Goal: Browse casually: Explore the website without a specific task or goal

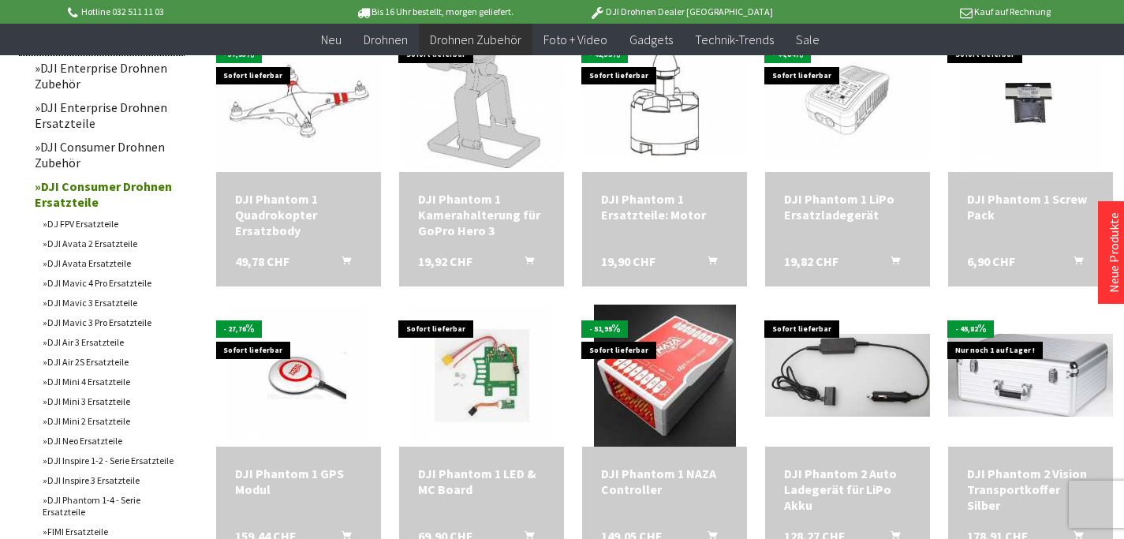
scroll to position [710, 0]
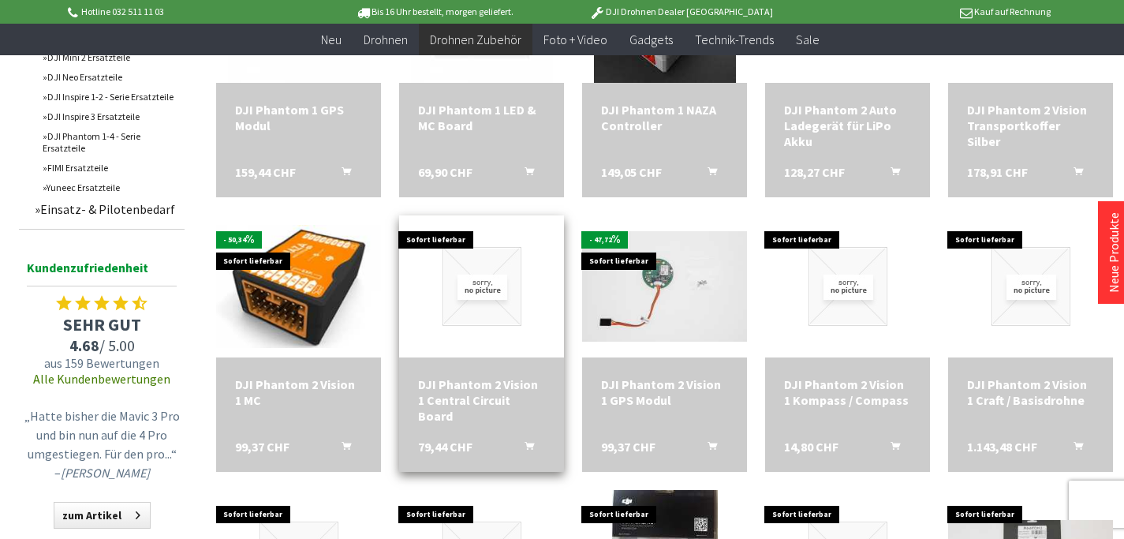
scroll to position [947, 0]
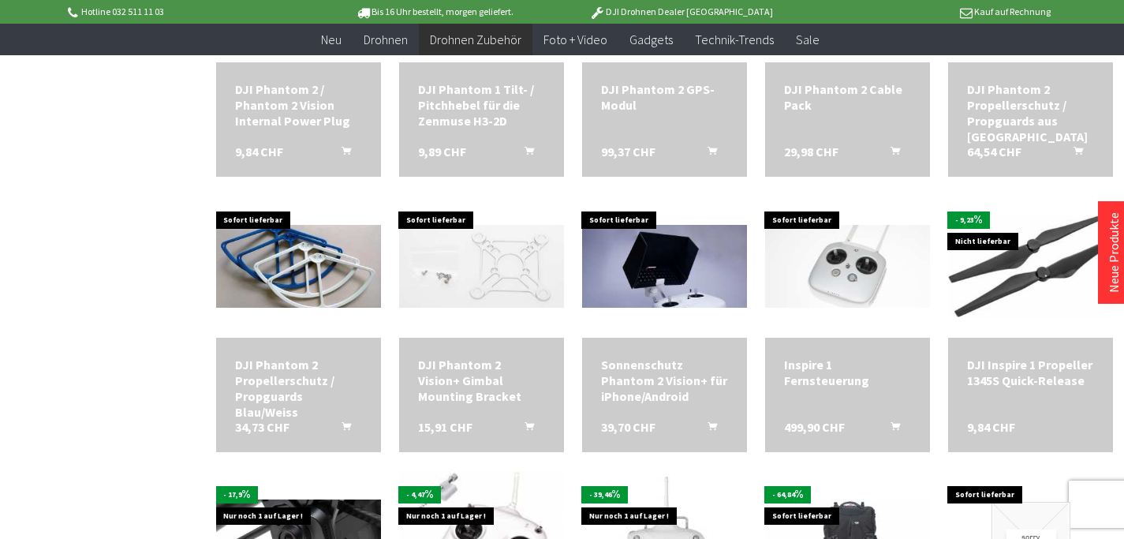
scroll to position [1814, 0]
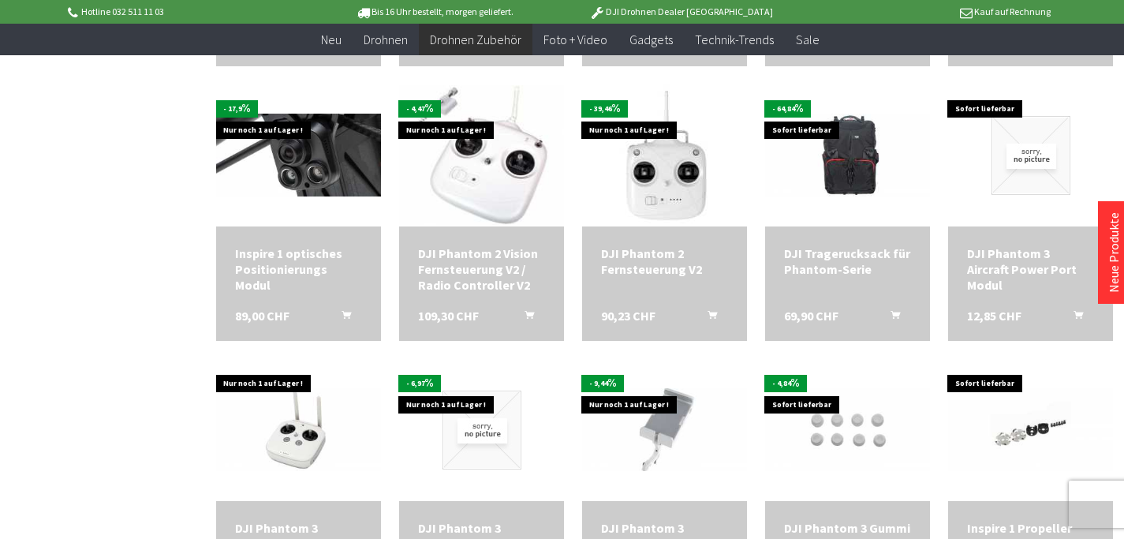
scroll to position [2288, 0]
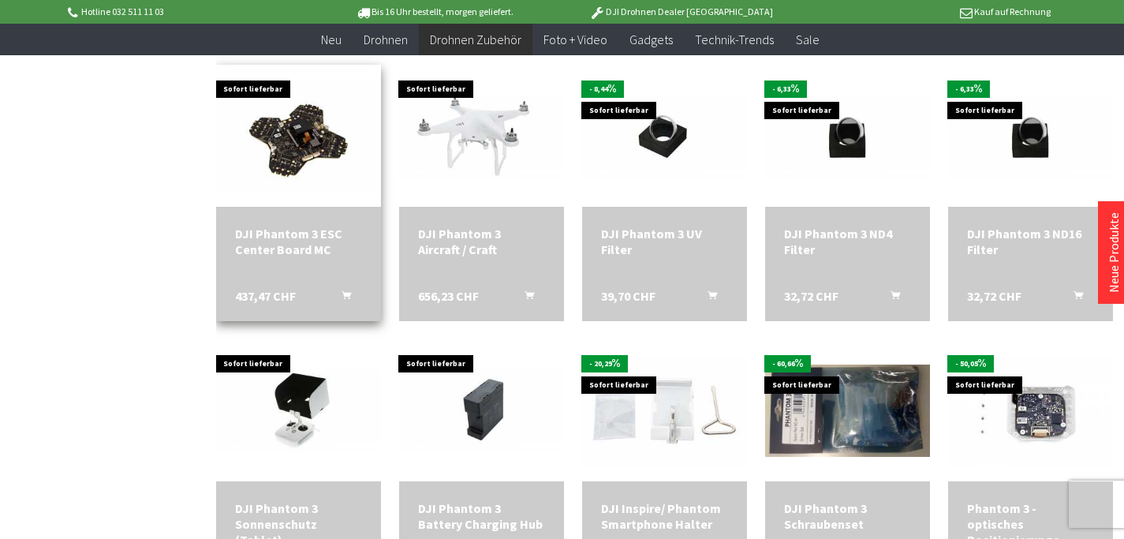
scroll to position [2761, 0]
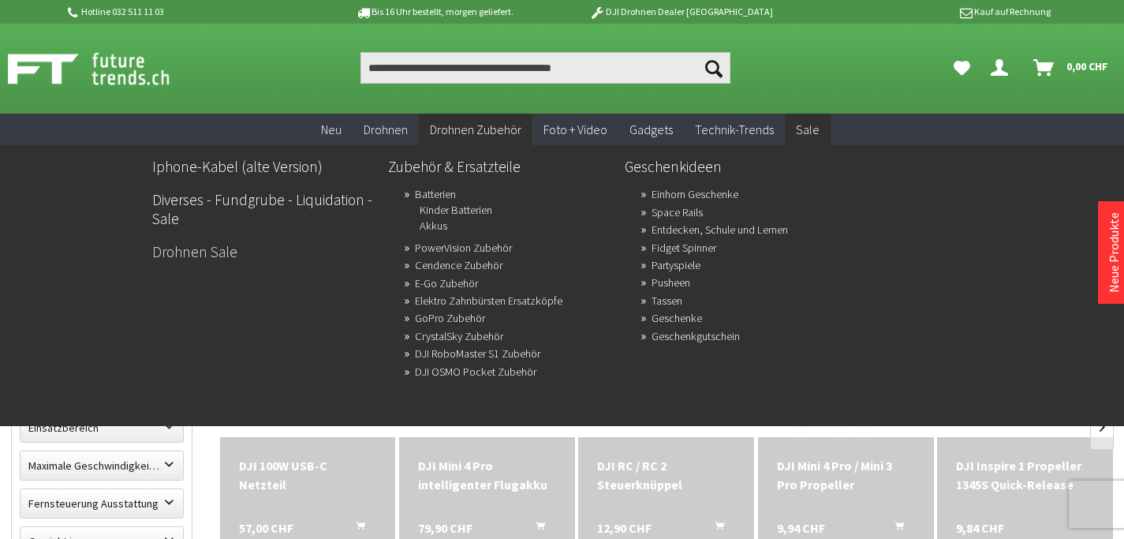
click at [175, 254] on link "Drohnen Sale" at bounding box center [264, 251] width 224 height 27
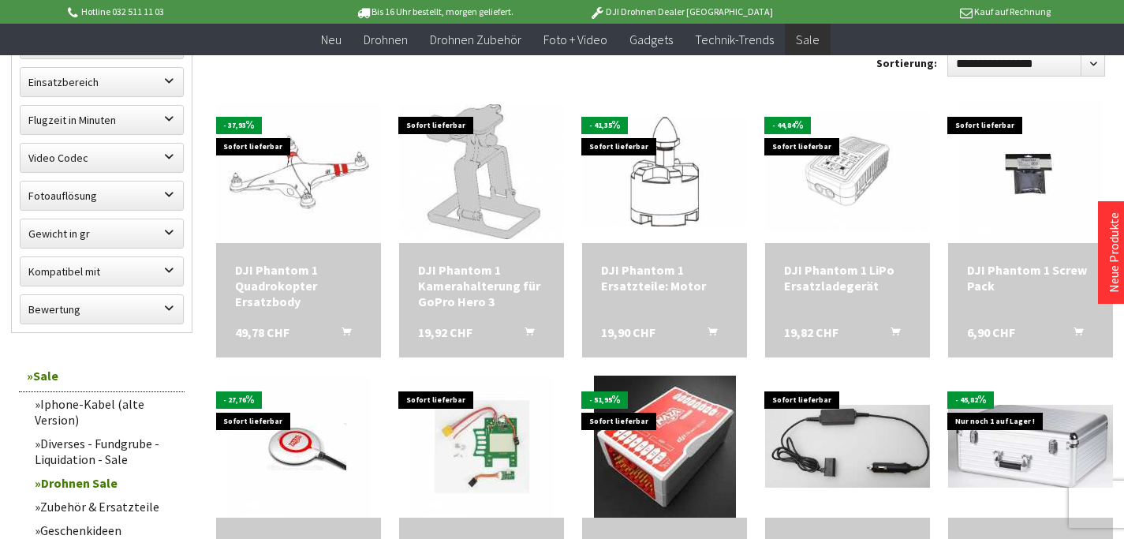
scroll to position [552, 0]
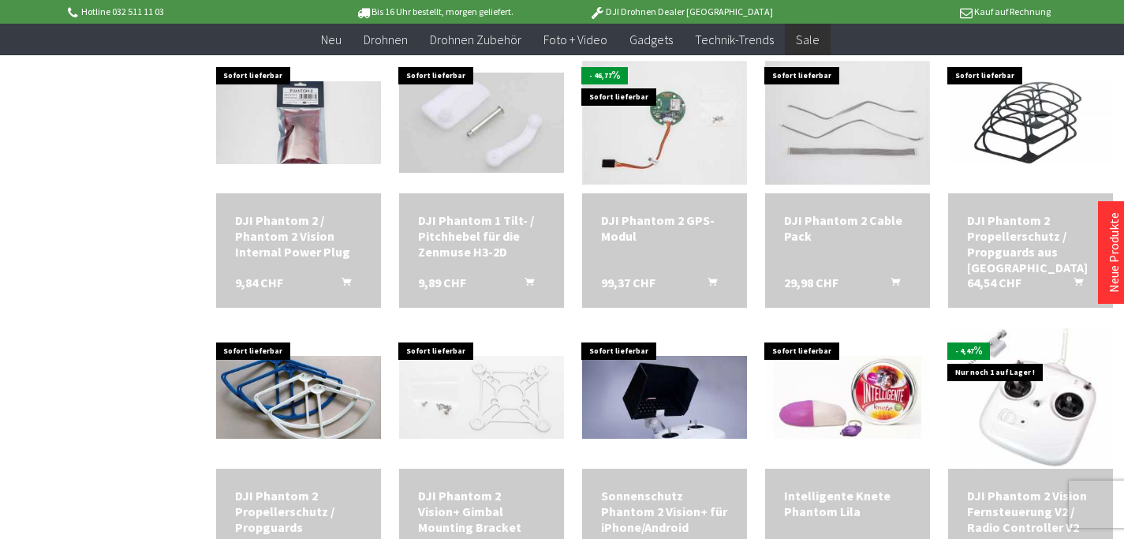
scroll to position [1736, 0]
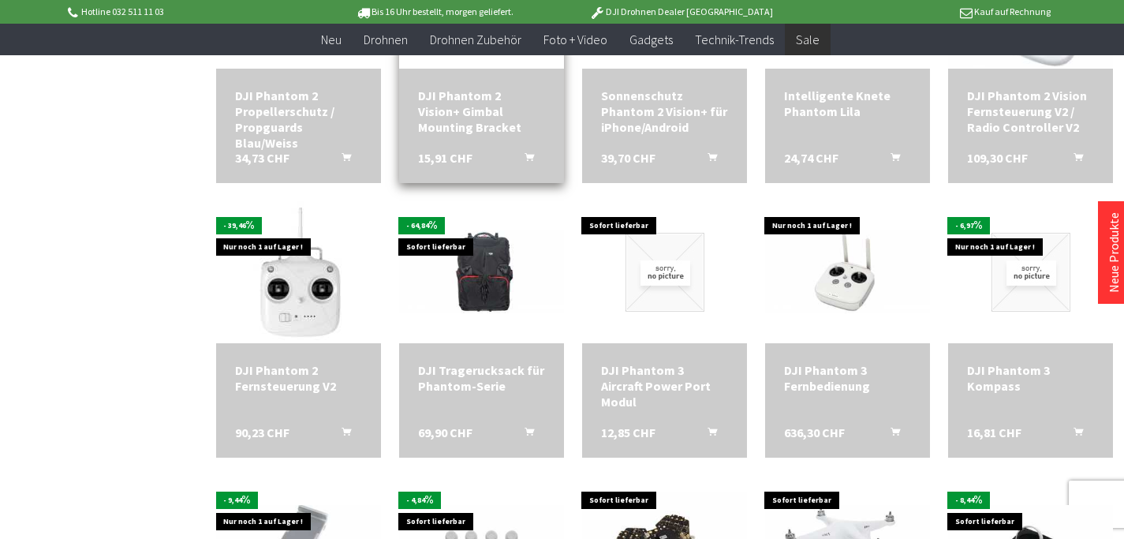
scroll to position [2288, 0]
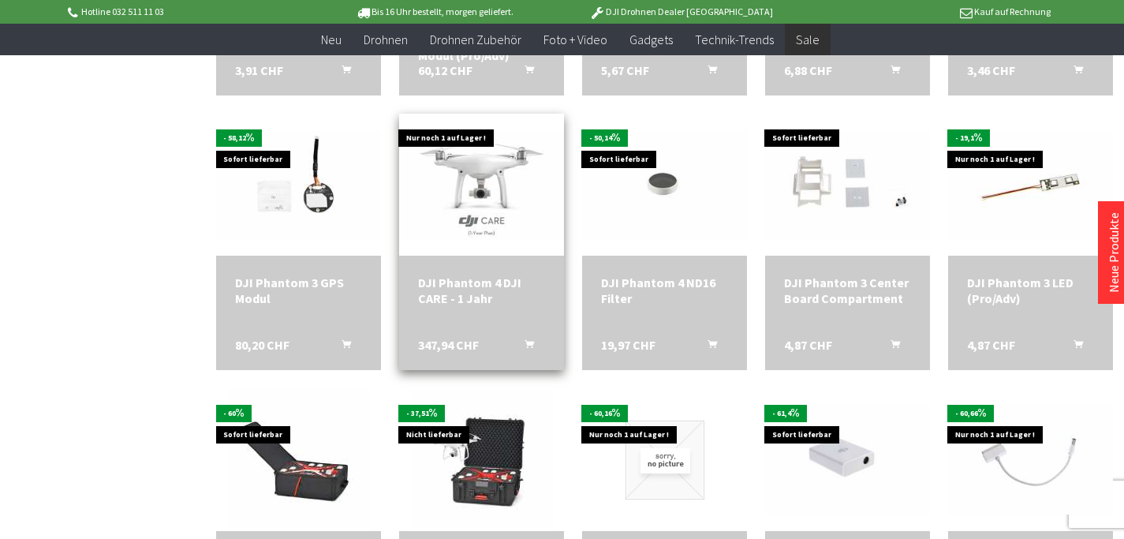
scroll to position [3313, 0]
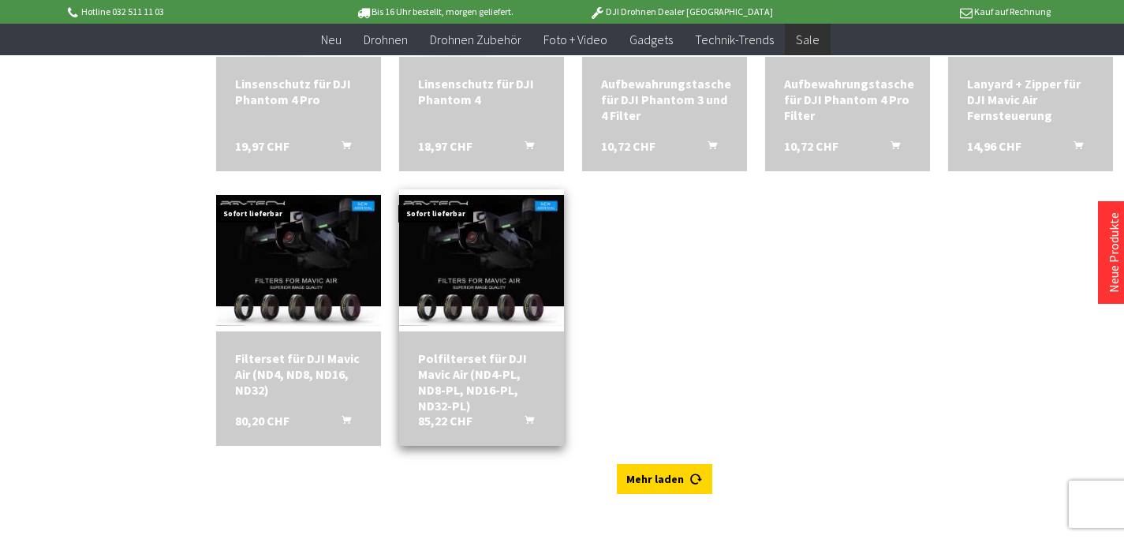
scroll to position [4418, 0]
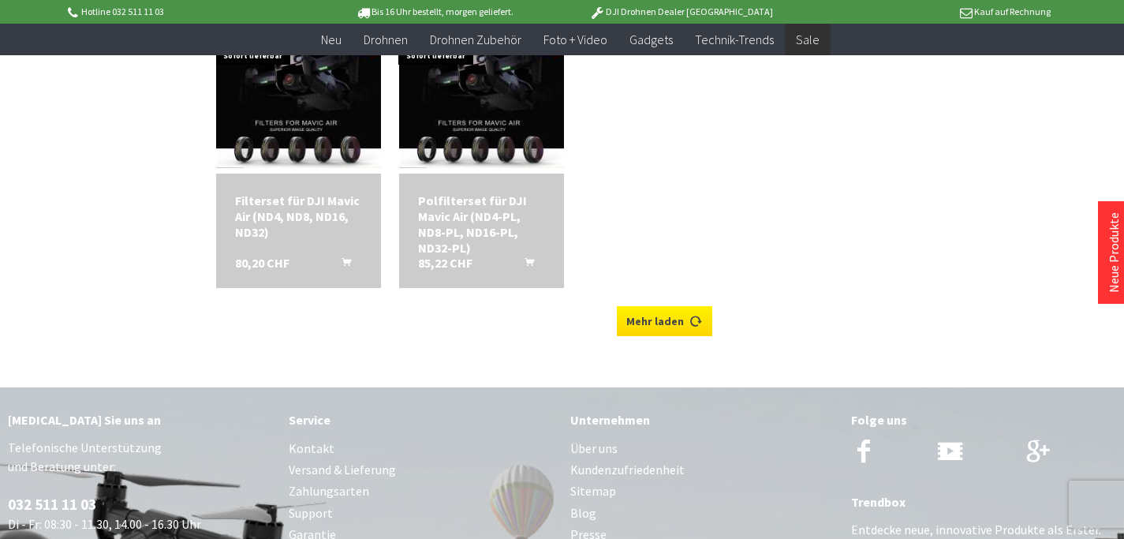
click at [659, 316] on link "Mehr laden" at bounding box center [664, 321] width 95 height 30
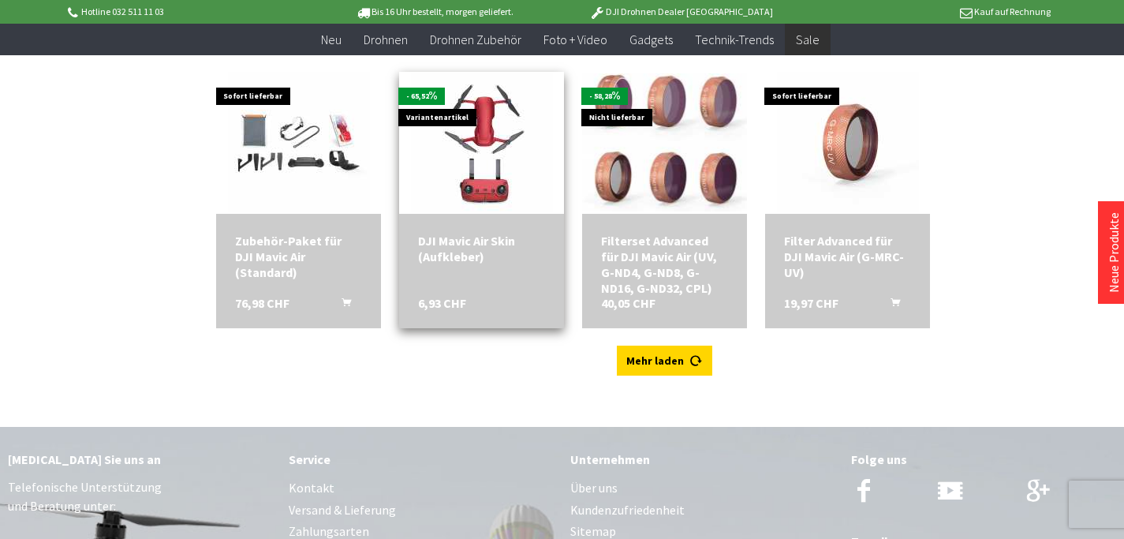
scroll to position [4812, 0]
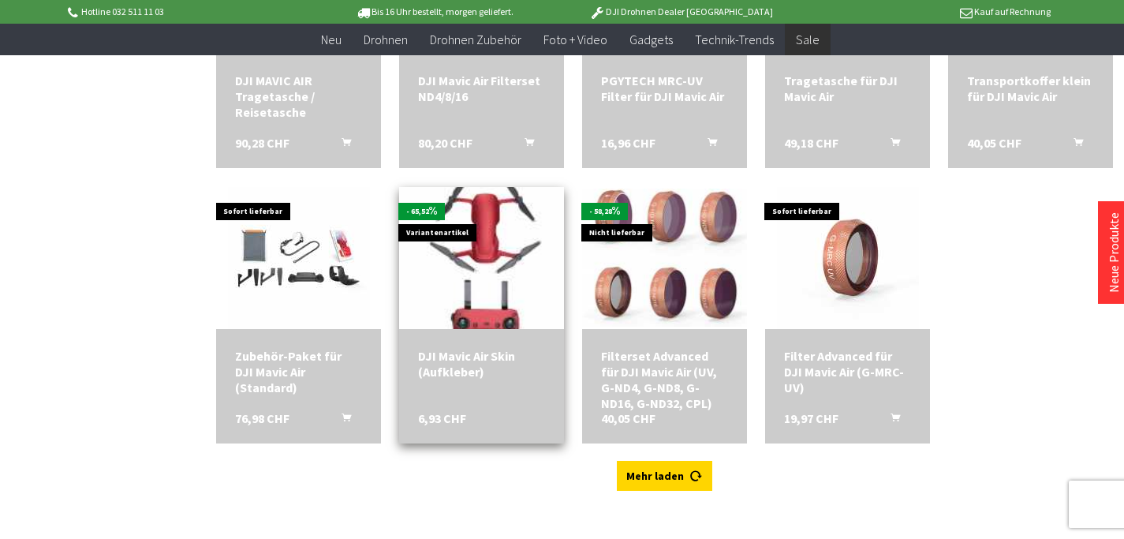
click at [479, 238] on img at bounding box center [482, 258] width 199 height 199
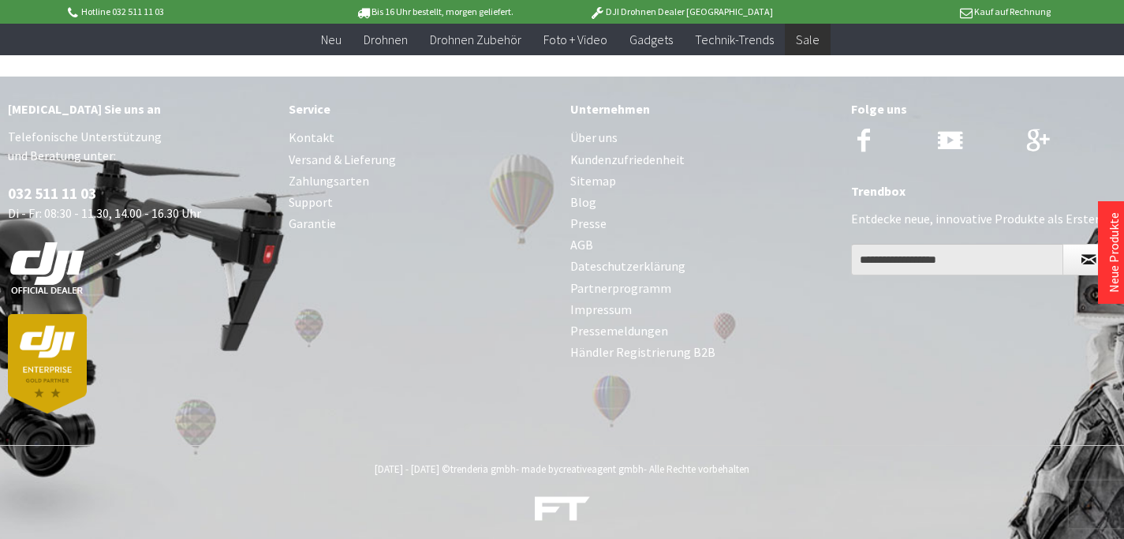
scroll to position [5285, 0]
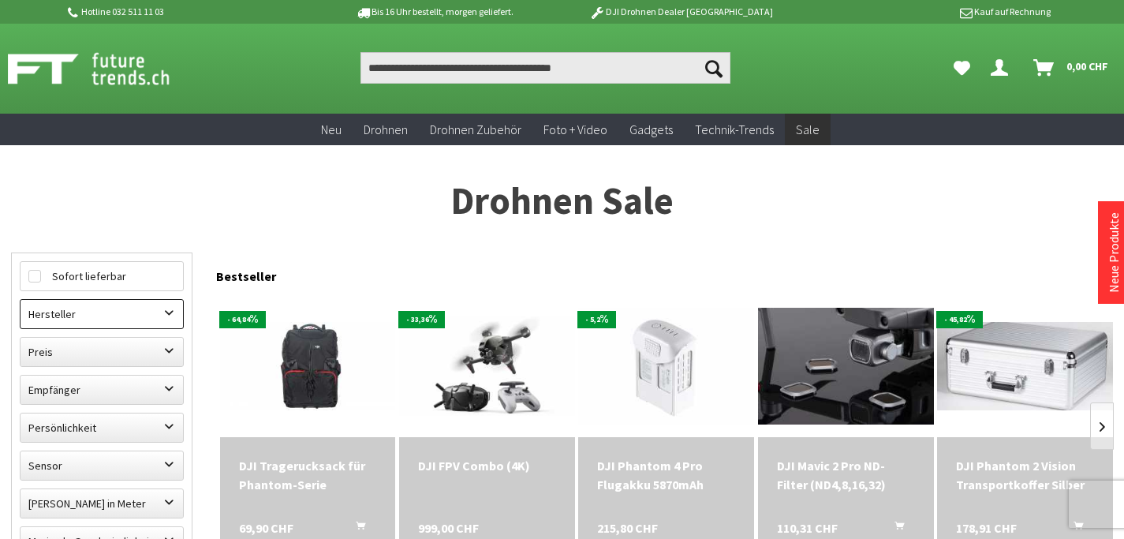
click at [169, 316] on label "Hersteller" at bounding box center [102, 314] width 163 height 28
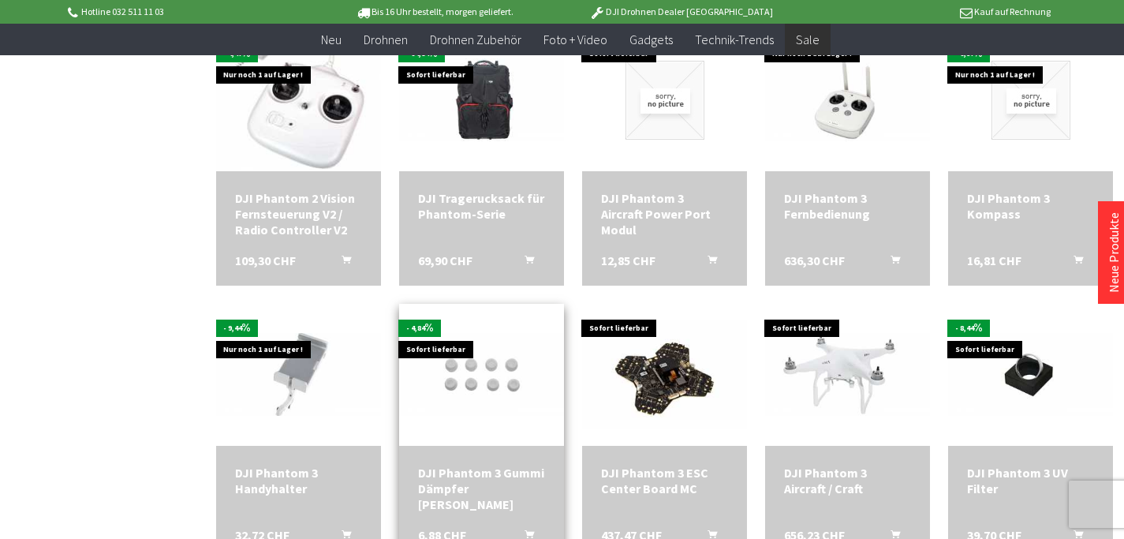
scroll to position [1972, 0]
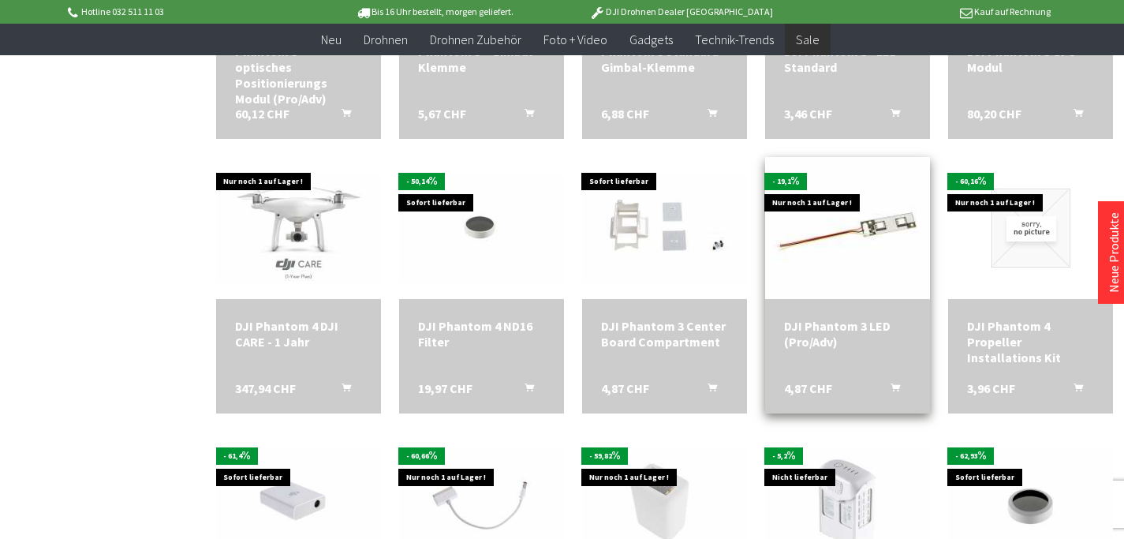
scroll to position [3234, 0]
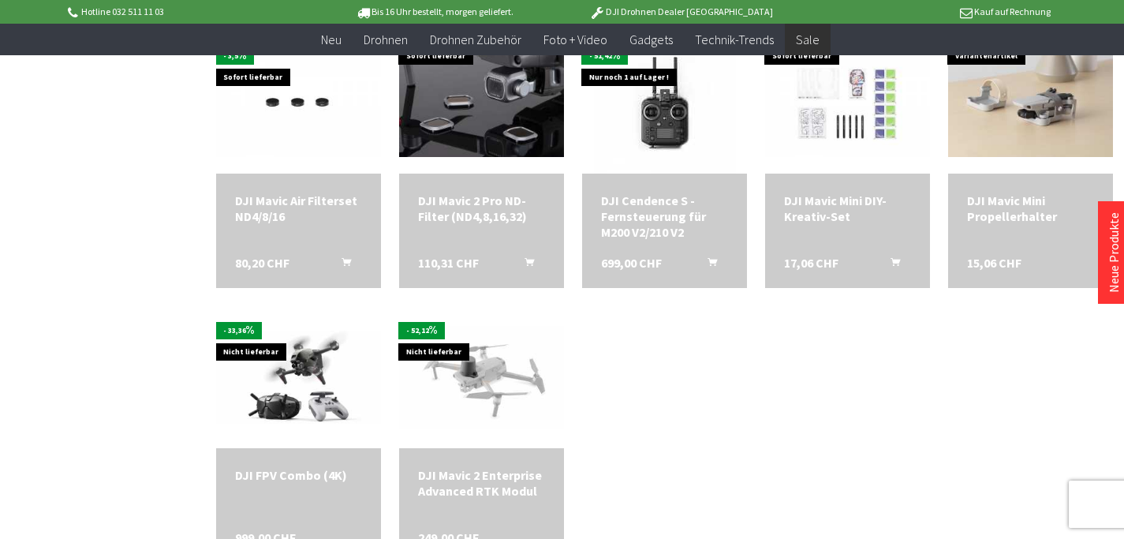
scroll to position [4023, 0]
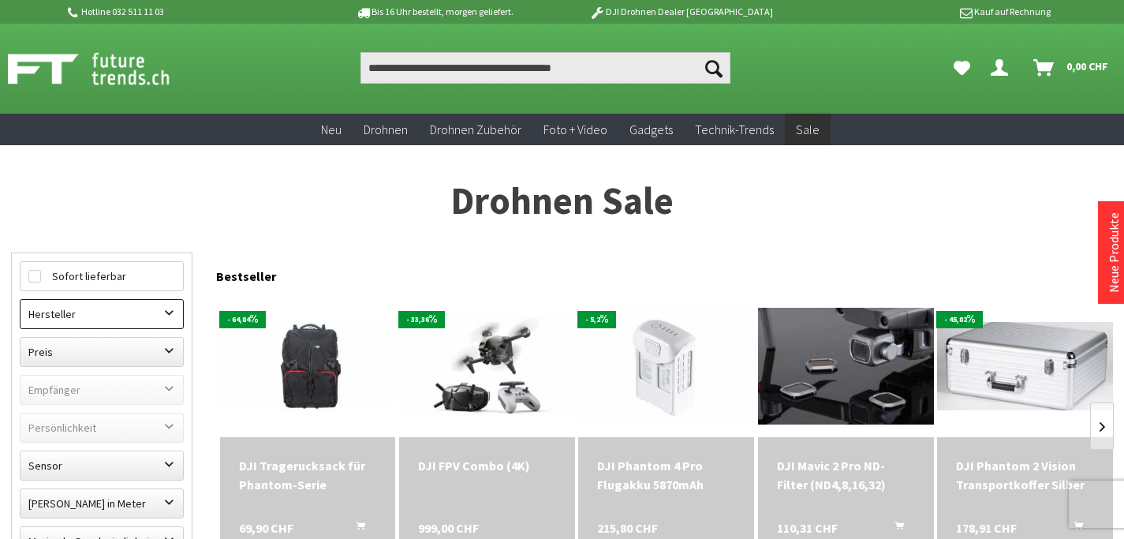
click at [161, 312] on label "Hersteller" at bounding box center [102, 314] width 163 height 28
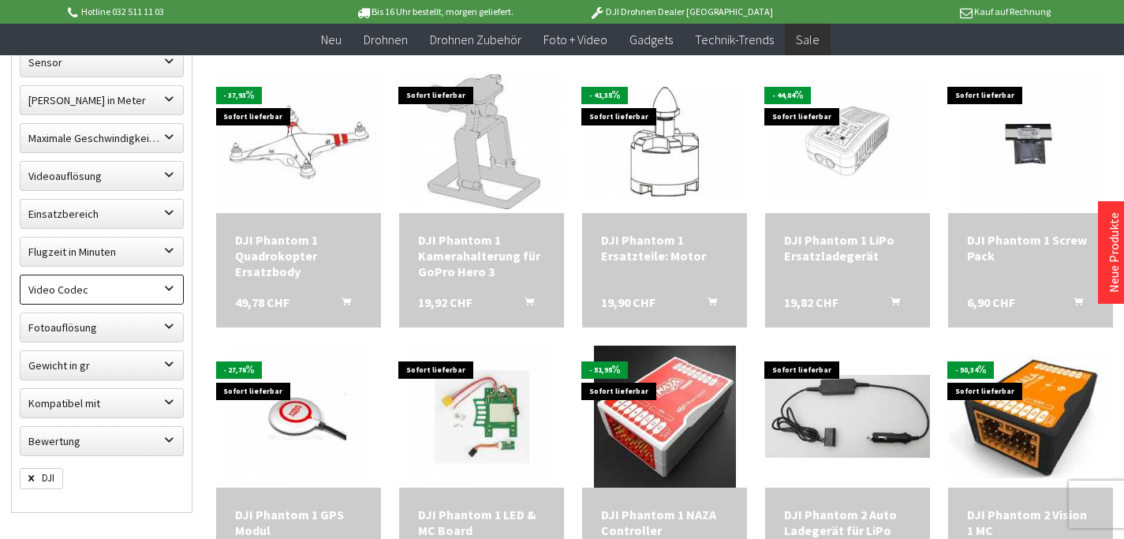
scroll to position [552, 0]
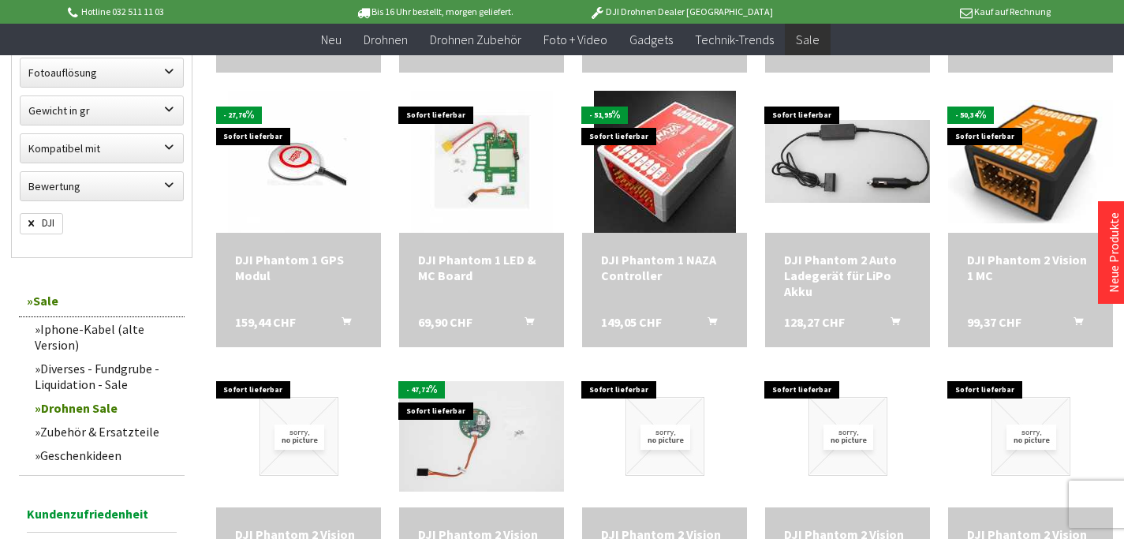
scroll to position [789, 0]
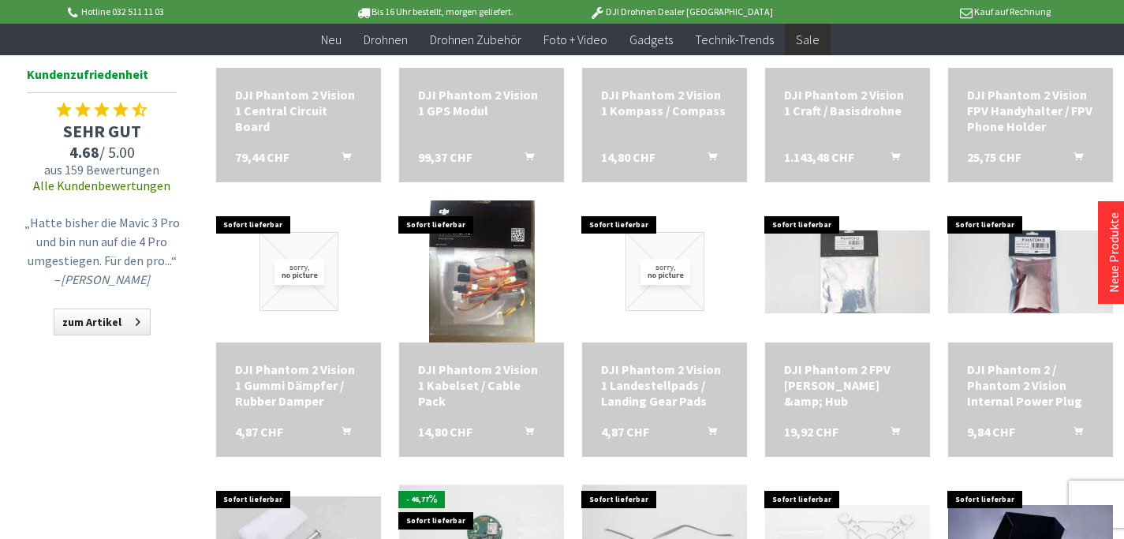
scroll to position [1262, 0]
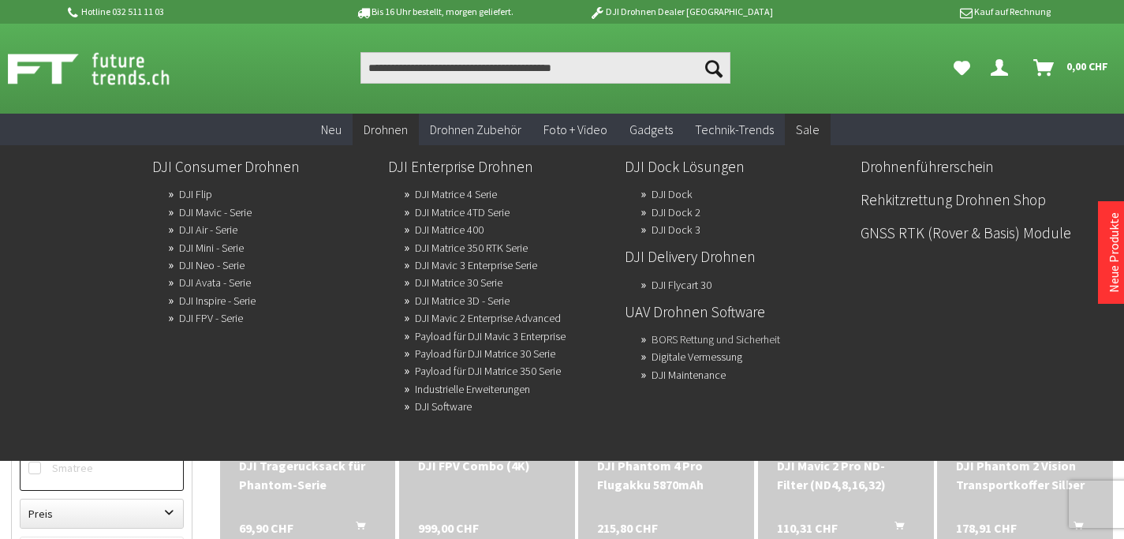
click at [689, 341] on link "BORS Rettung und Sicherheit" at bounding box center [716, 339] width 129 height 22
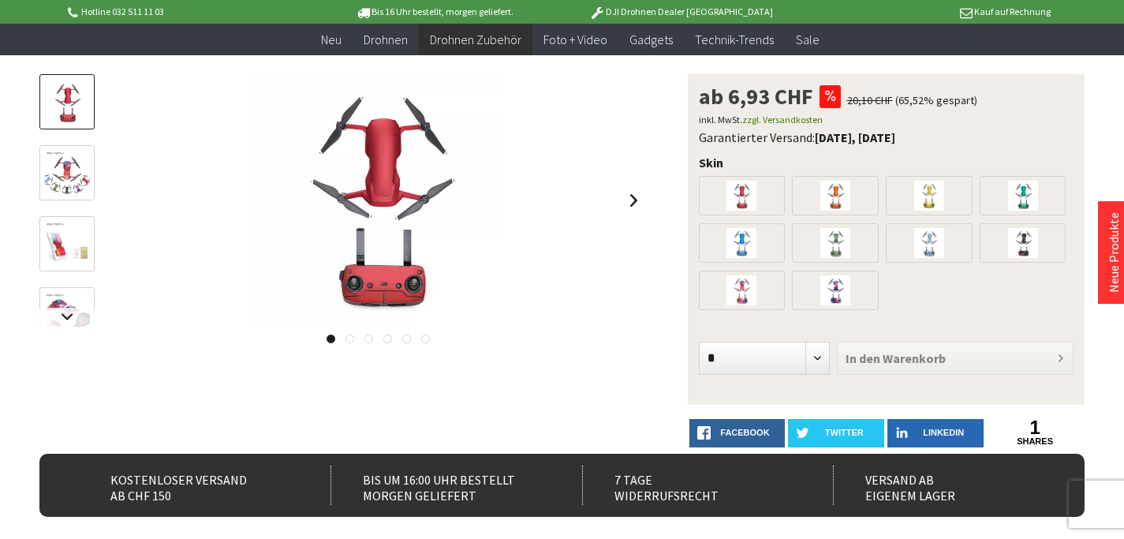
click at [71, 106] on img at bounding box center [67, 103] width 46 height 46
click at [63, 161] on img at bounding box center [67, 174] width 46 height 46
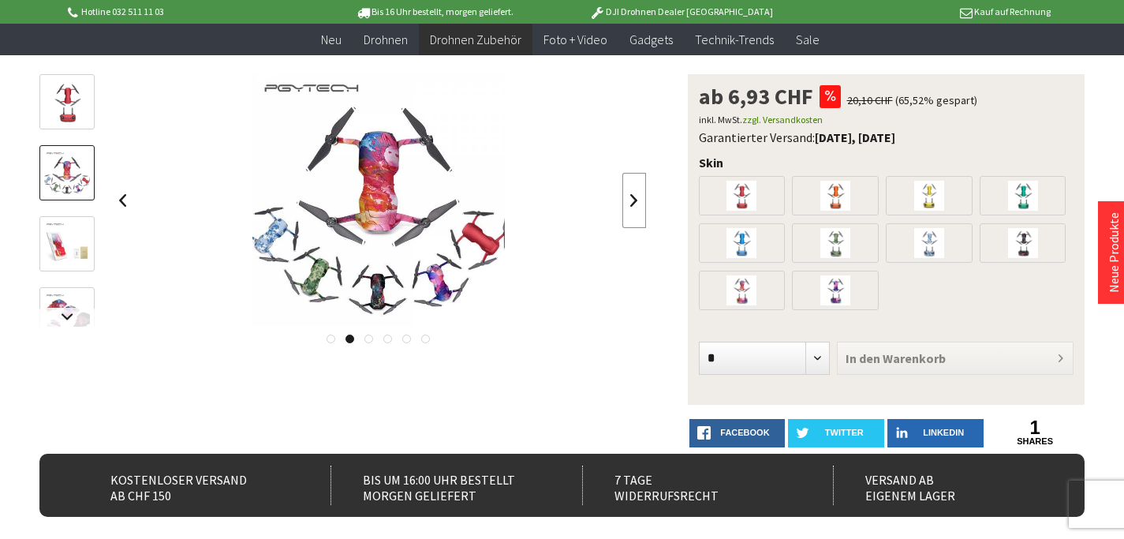
click at [635, 197] on link at bounding box center [634, 200] width 24 height 55
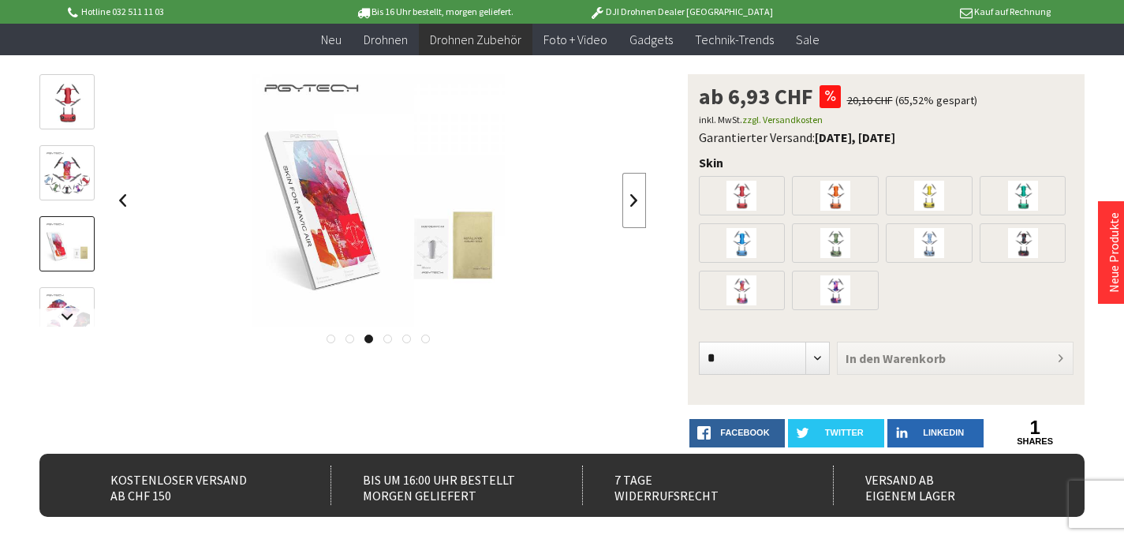
click at [628, 200] on link at bounding box center [634, 200] width 24 height 55
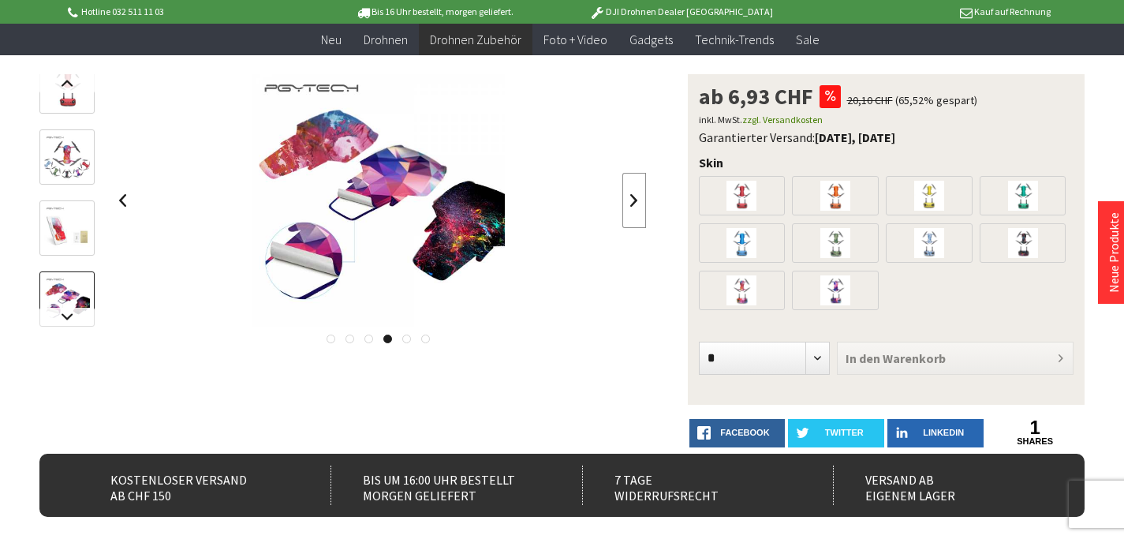
click at [628, 200] on link at bounding box center [634, 200] width 24 height 55
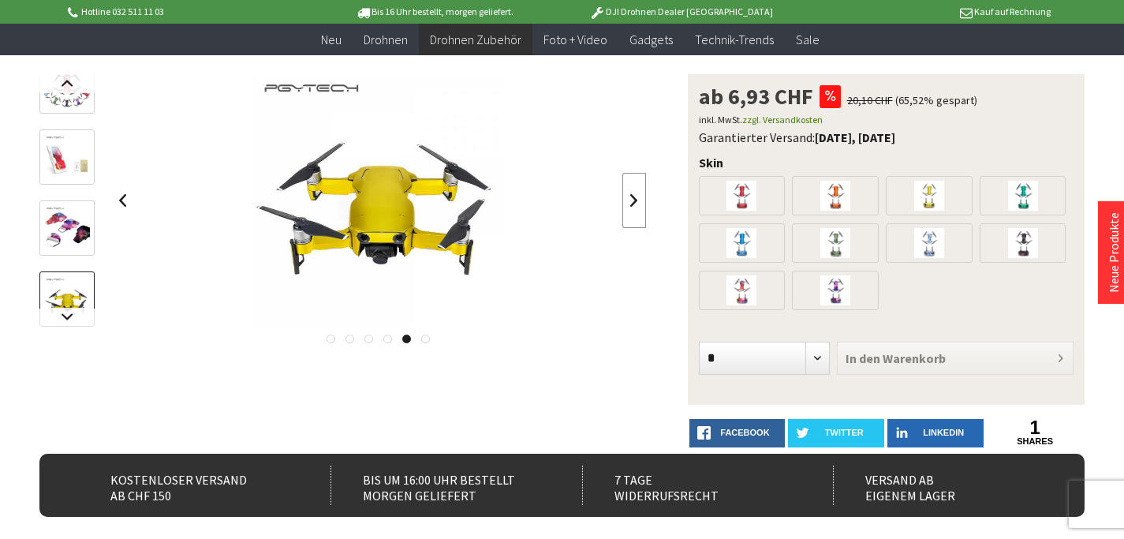
click at [628, 200] on link at bounding box center [634, 200] width 24 height 55
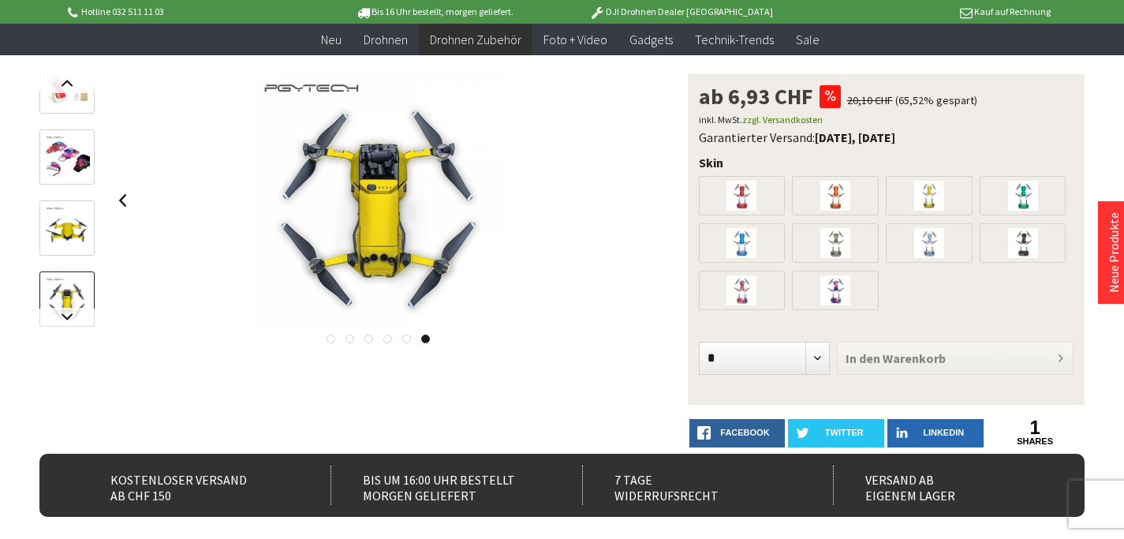
click at [628, 200] on div at bounding box center [378, 200] width 536 height 252
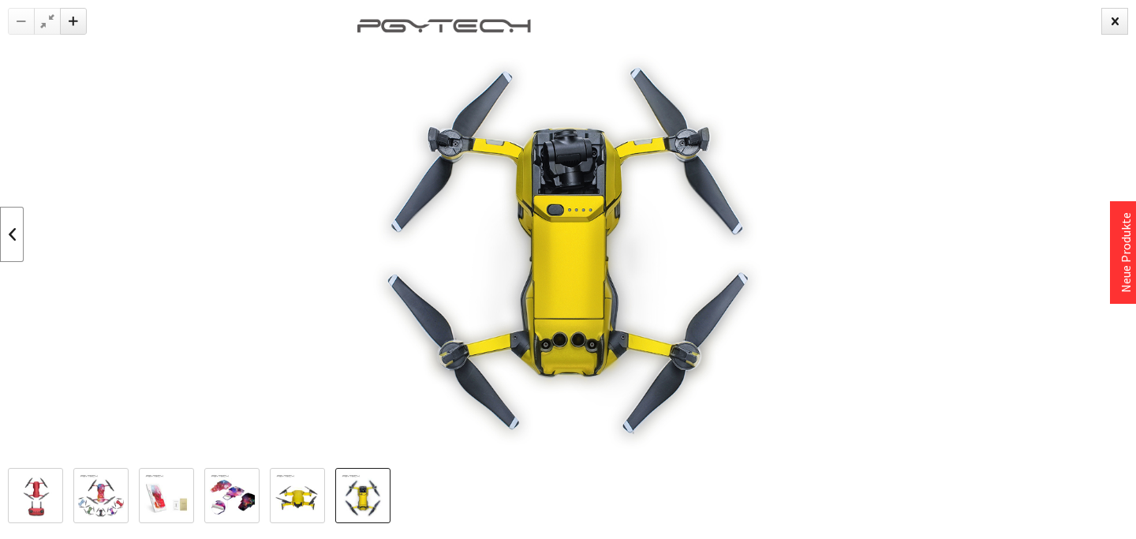
click at [15, 235] on link at bounding box center [12, 234] width 24 height 55
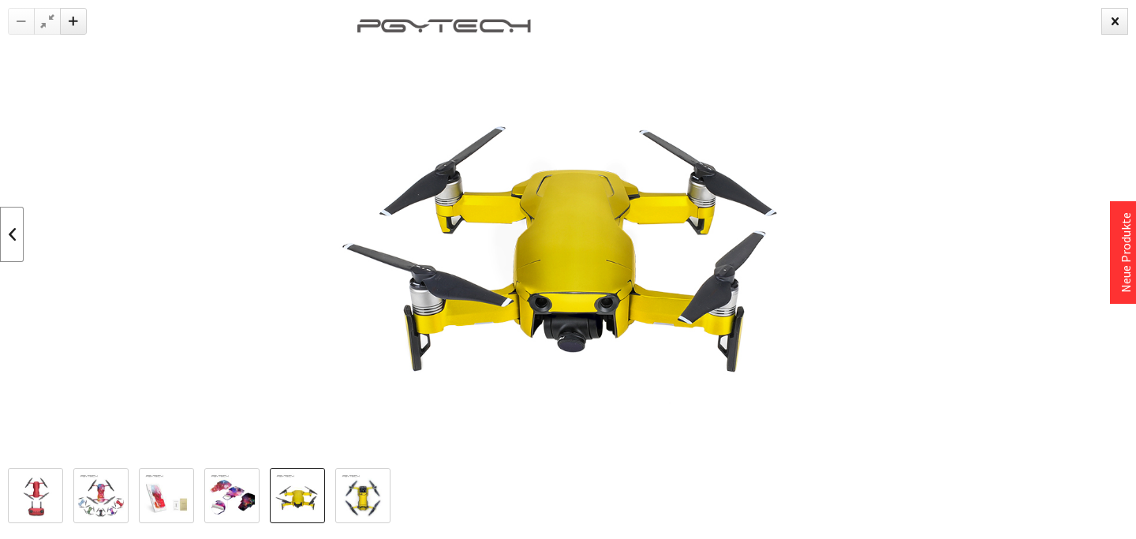
click at [15, 235] on link at bounding box center [12, 234] width 24 height 55
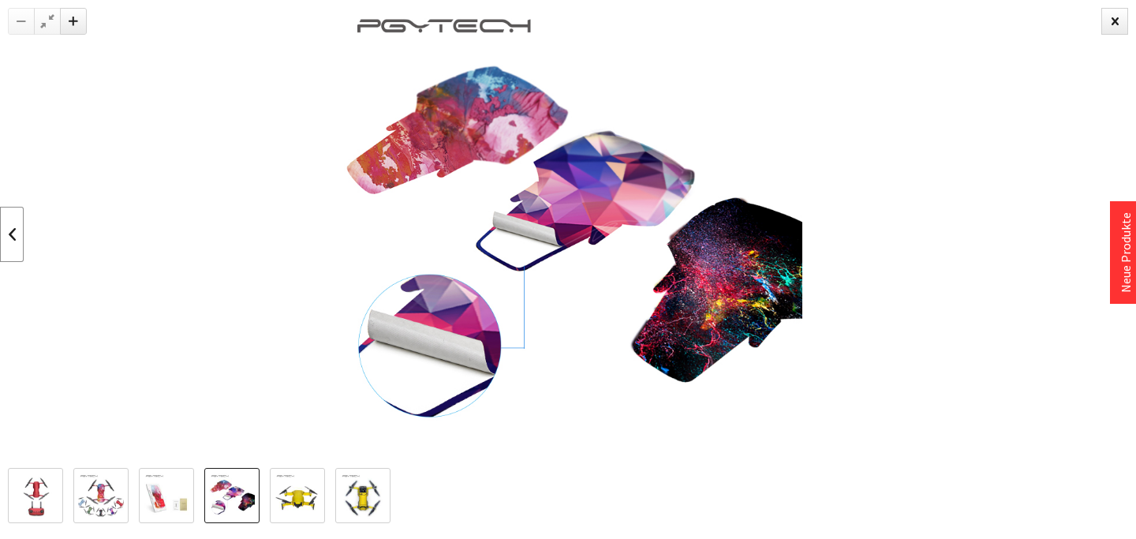
click at [15, 235] on link at bounding box center [12, 234] width 24 height 55
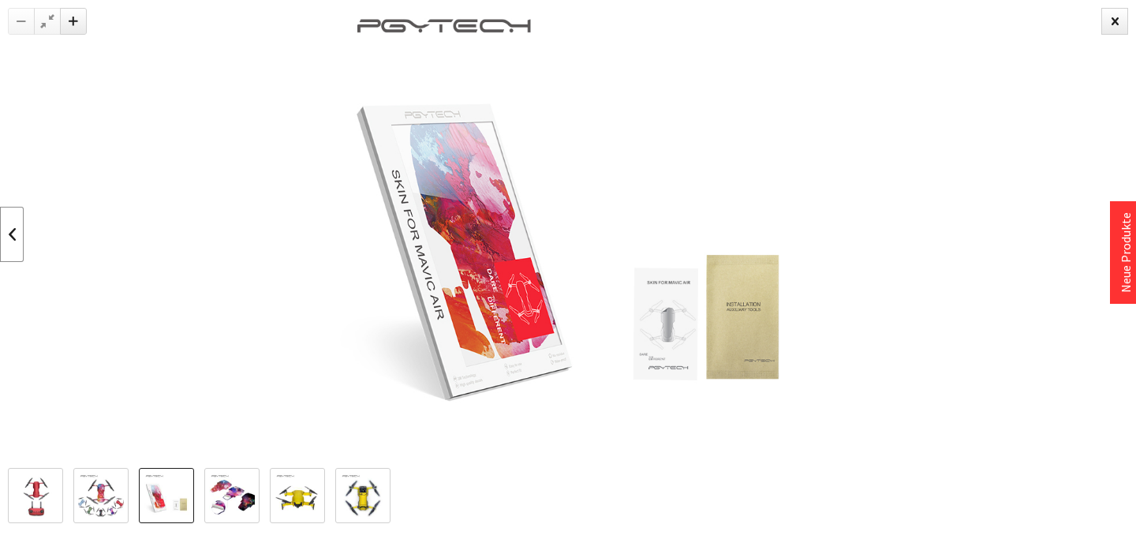
click at [15, 235] on link at bounding box center [12, 234] width 24 height 55
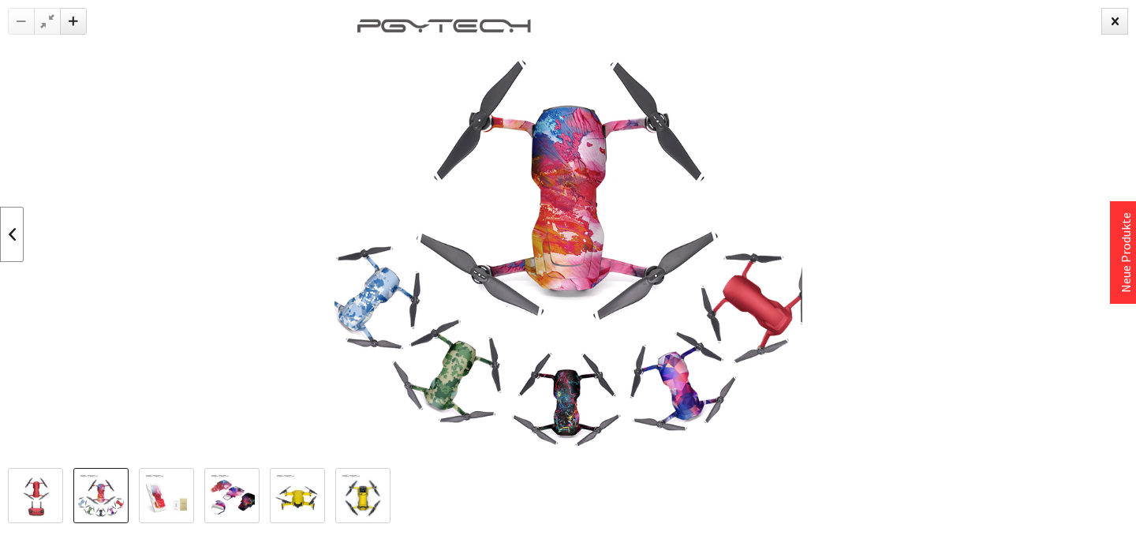
click at [15, 235] on link at bounding box center [12, 234] width 24 height 55
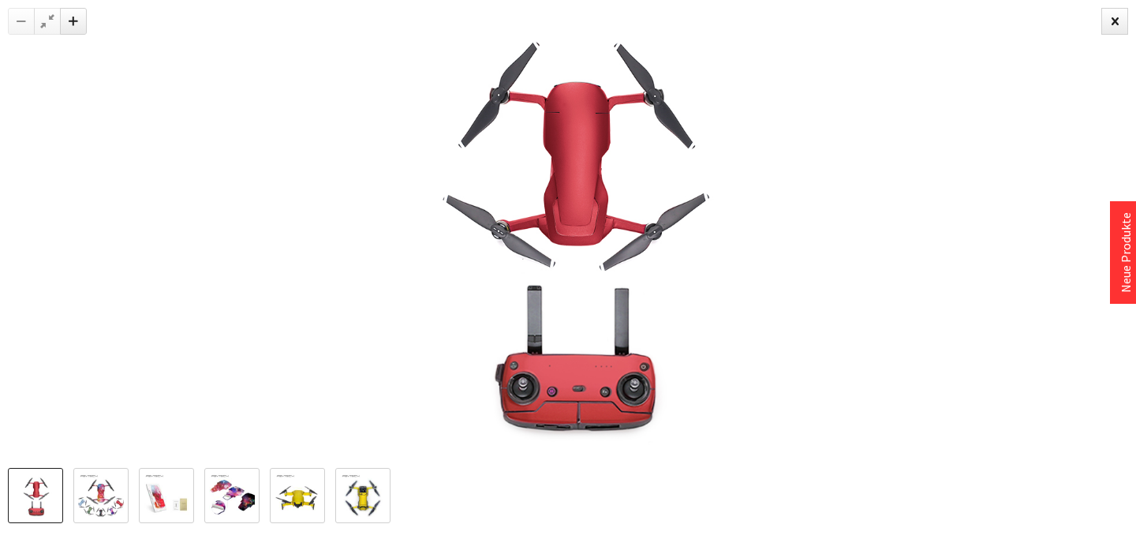
click at [15, 235] on div at bounding box center [568, 234] width 1136 height 468
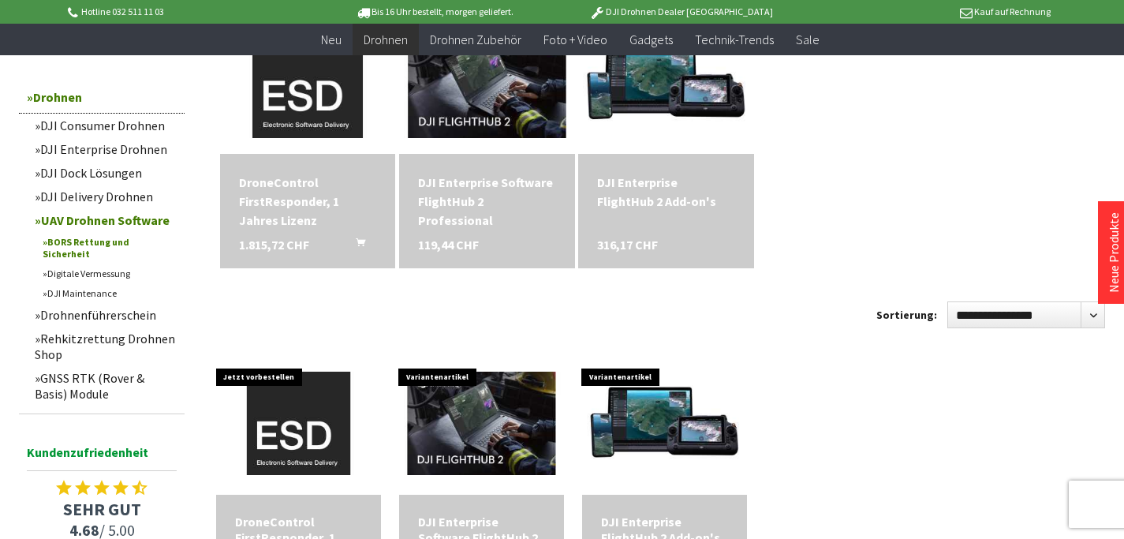
scroll to position [252, 0]
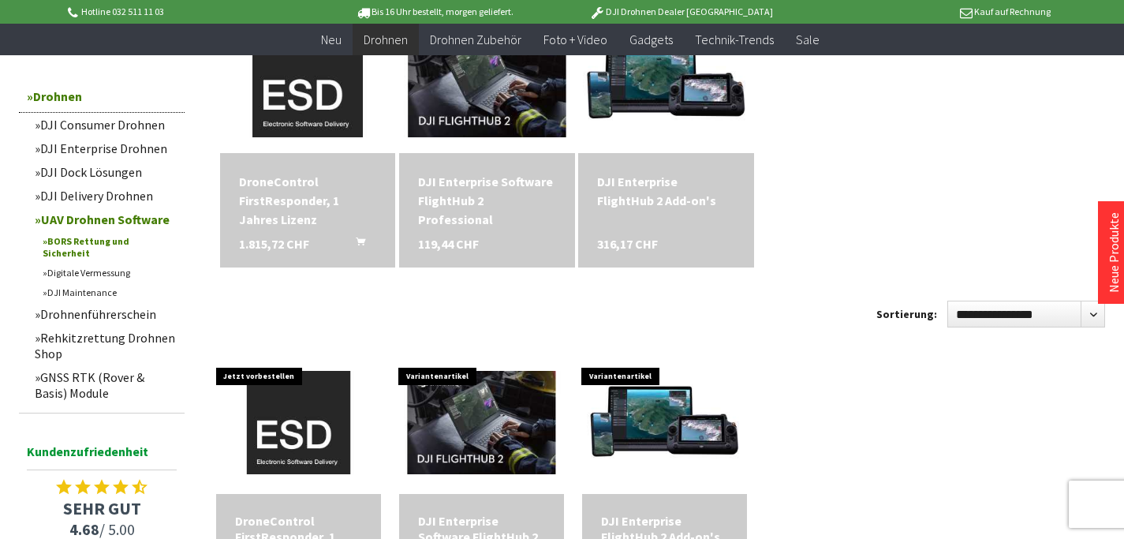
click at [103, 303] on link "Drohnenführerschein" at bounding box center [106, 314] width 158 height 24
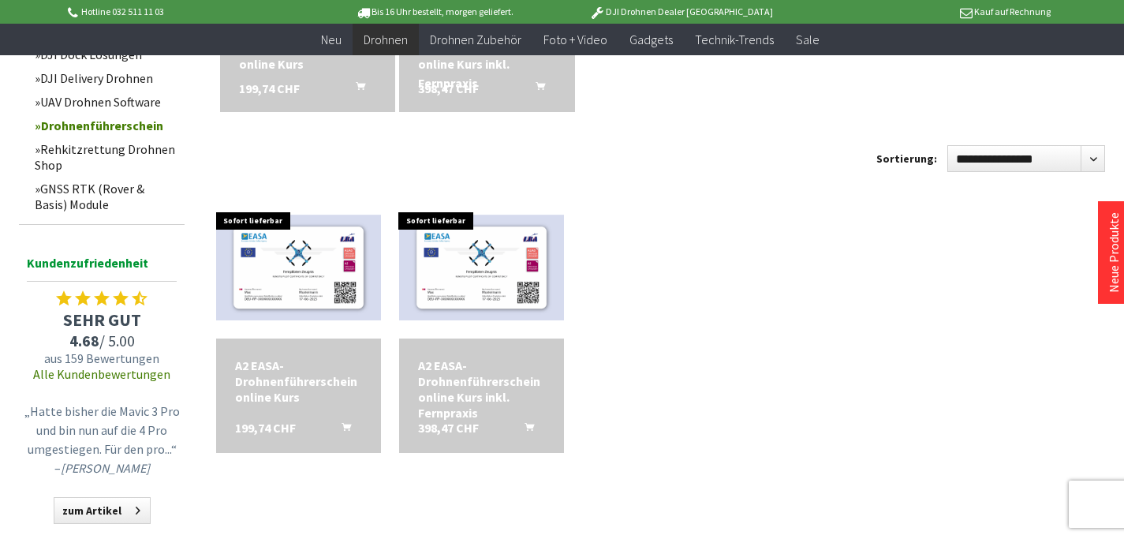
scroll to position [394, 0]
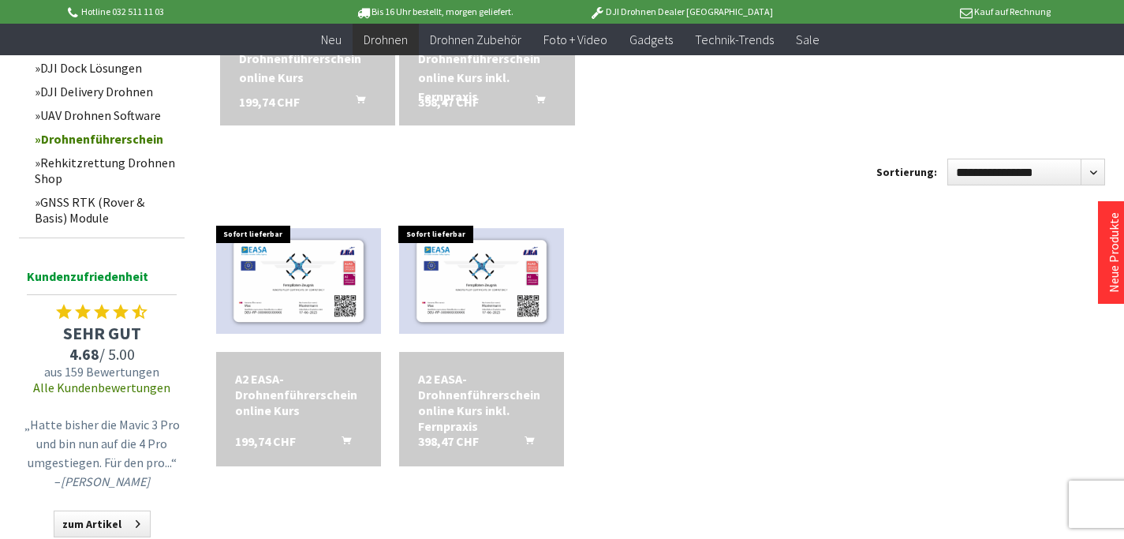
click at [99, 163] on link "Rehkitzrettung Drohnen Shop" at bounding box center [106, 170] width 158 height 39
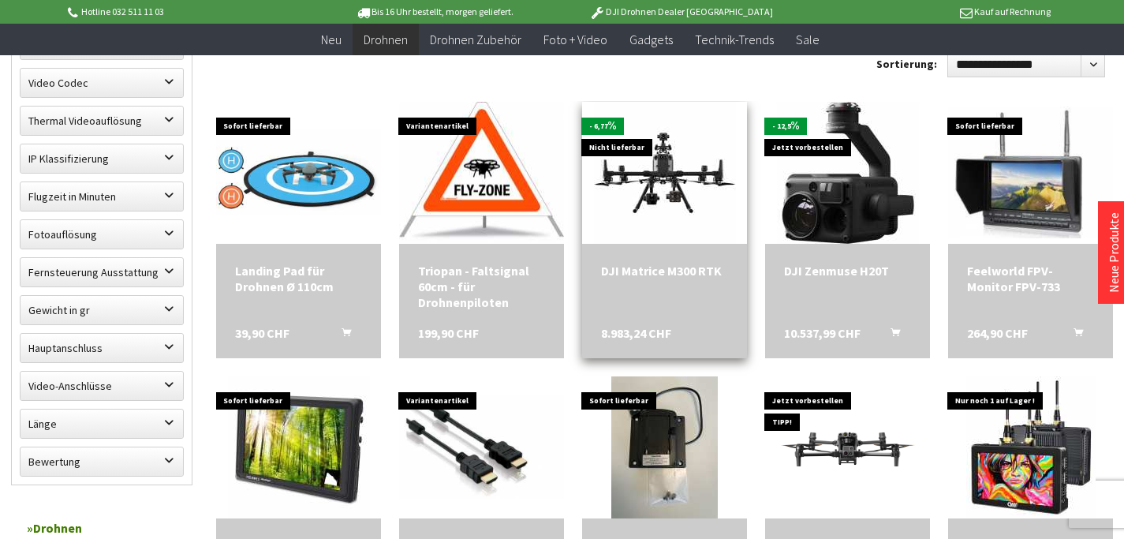
scroll to position [947, 0]
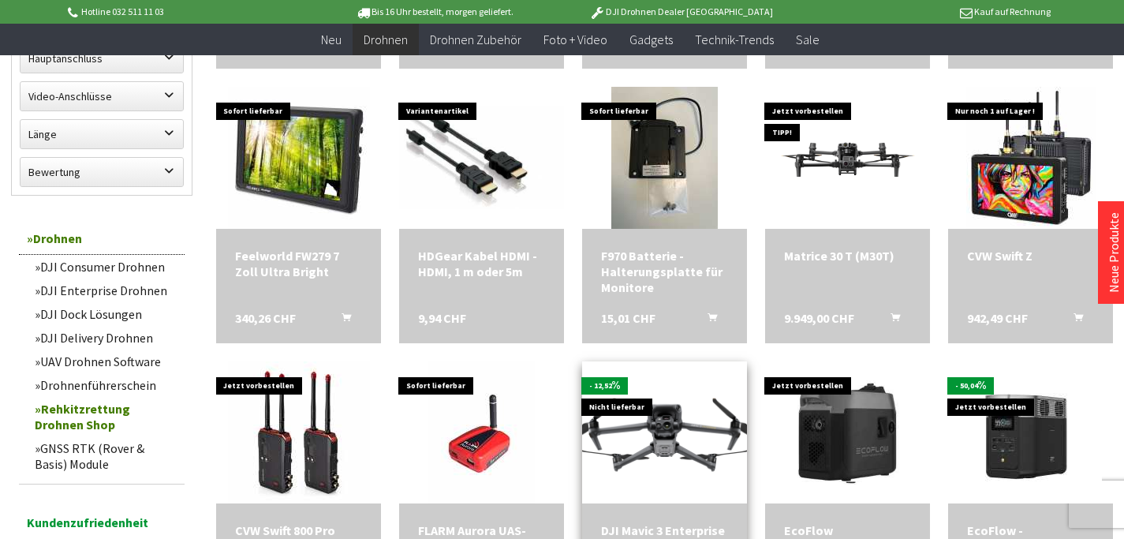
scroll to position [1183, 0]
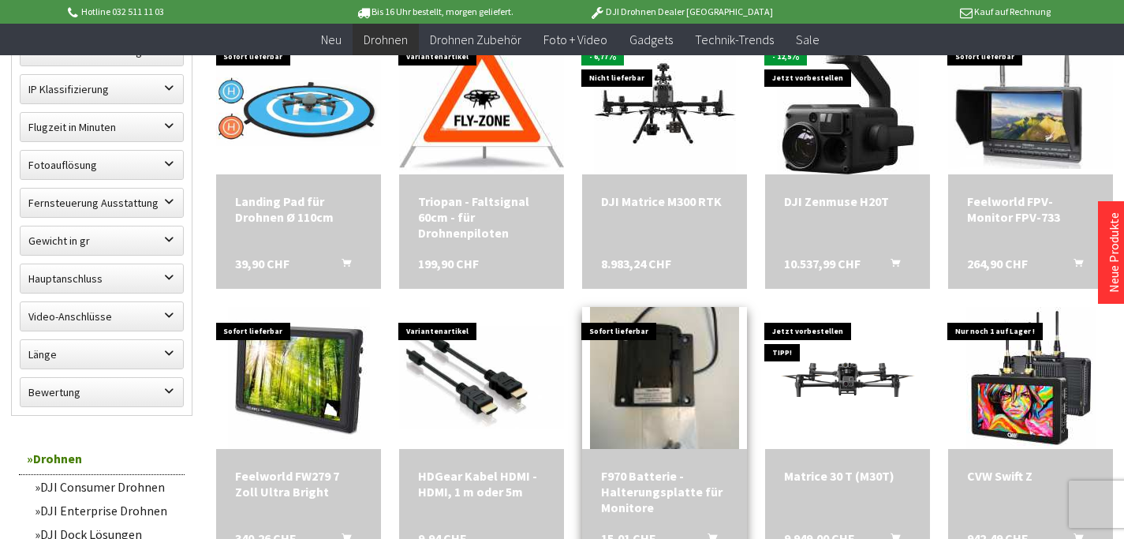
scroll to position [868, 0]
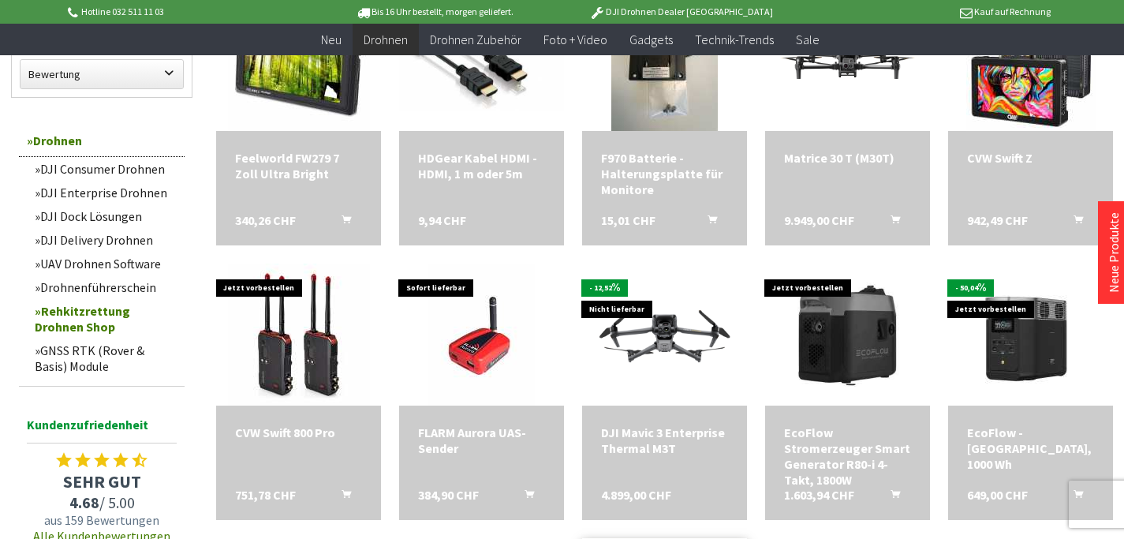
scroll to position [1183, 0]
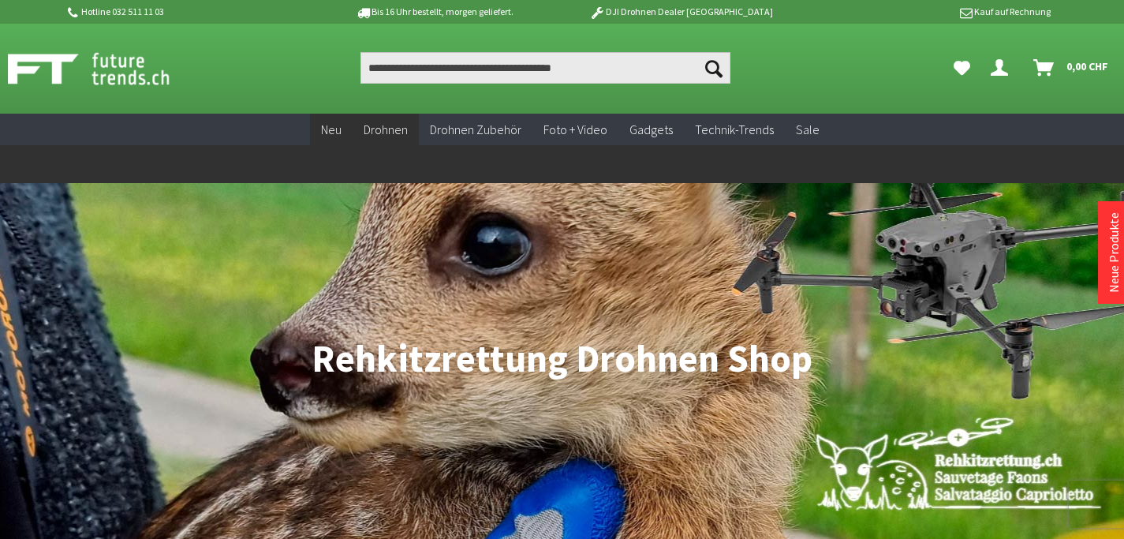
click at [338, 129] on span "Neu" at bounding box center [331, 129] width 21 height 16
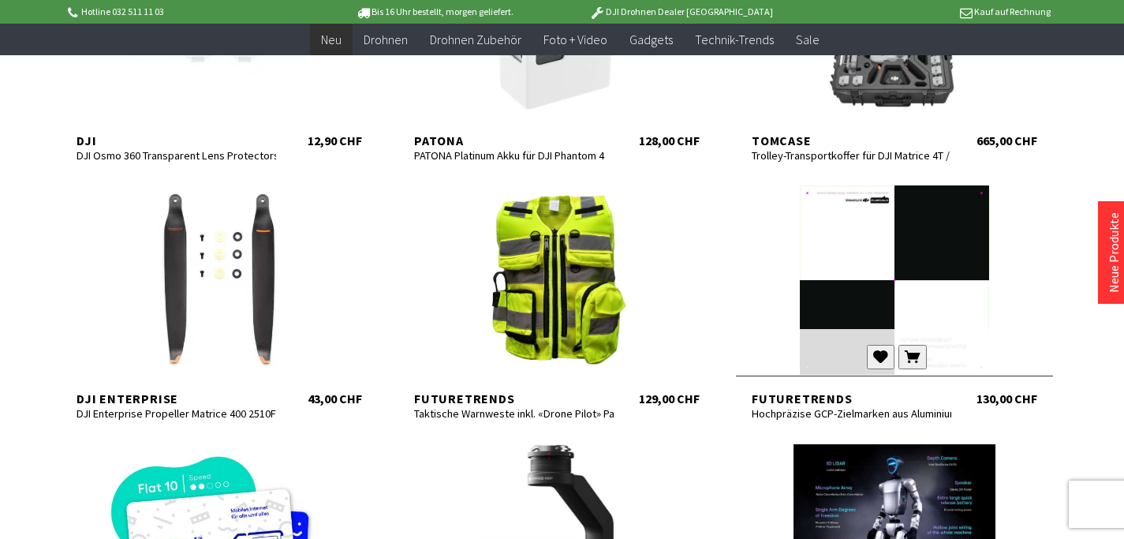
scroll to position [710, 0]
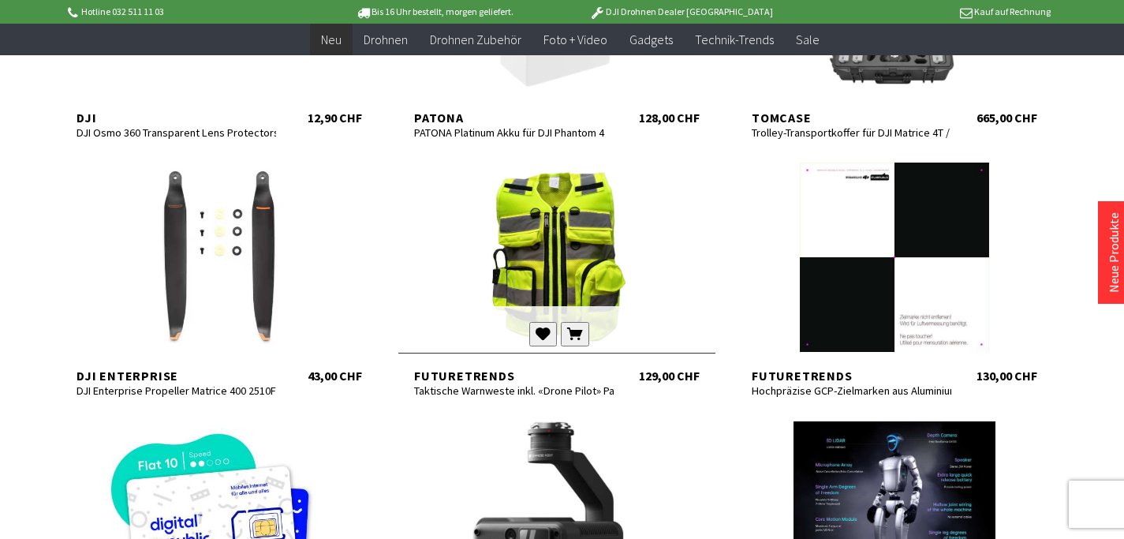
click at [559, 248] on div at bounding box center [556, 257] width 317 height 189
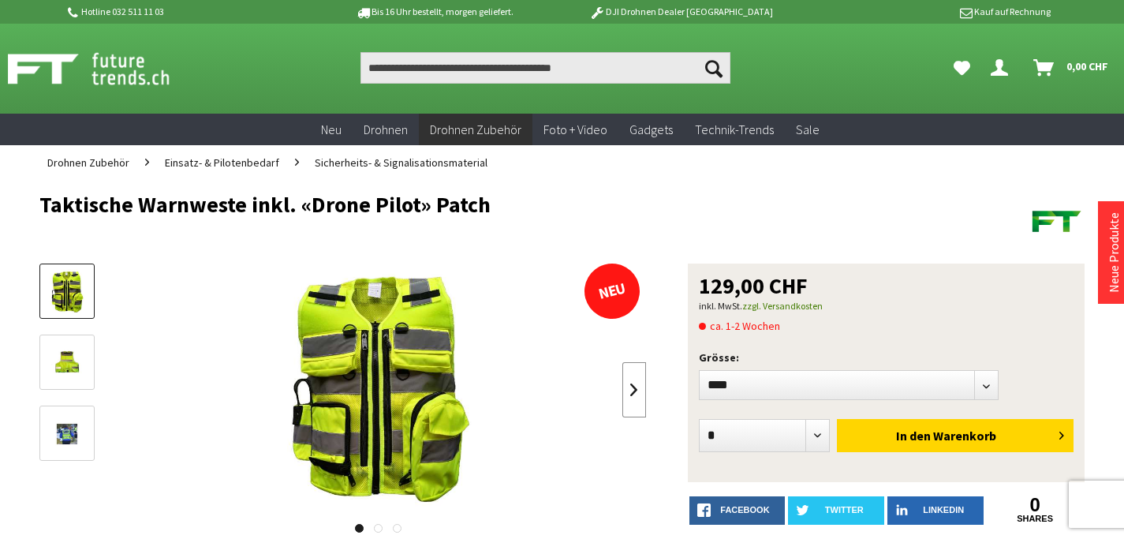
click at [633, 390] on link at bounding box center [634, 389] width 24 height 55
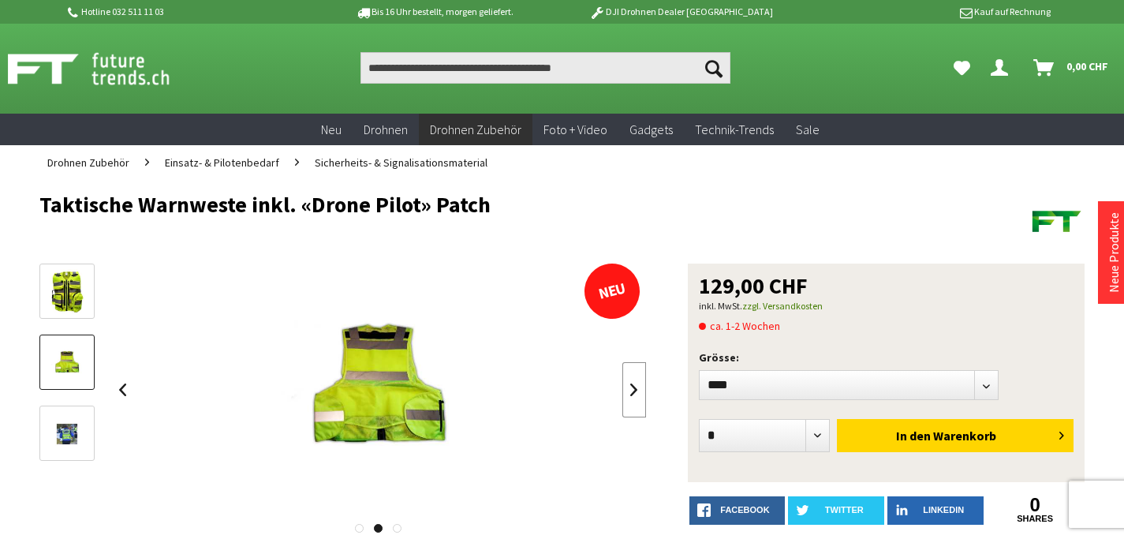
click at [633, 390] on link at bounding box center [634, 389] width 24 height 55
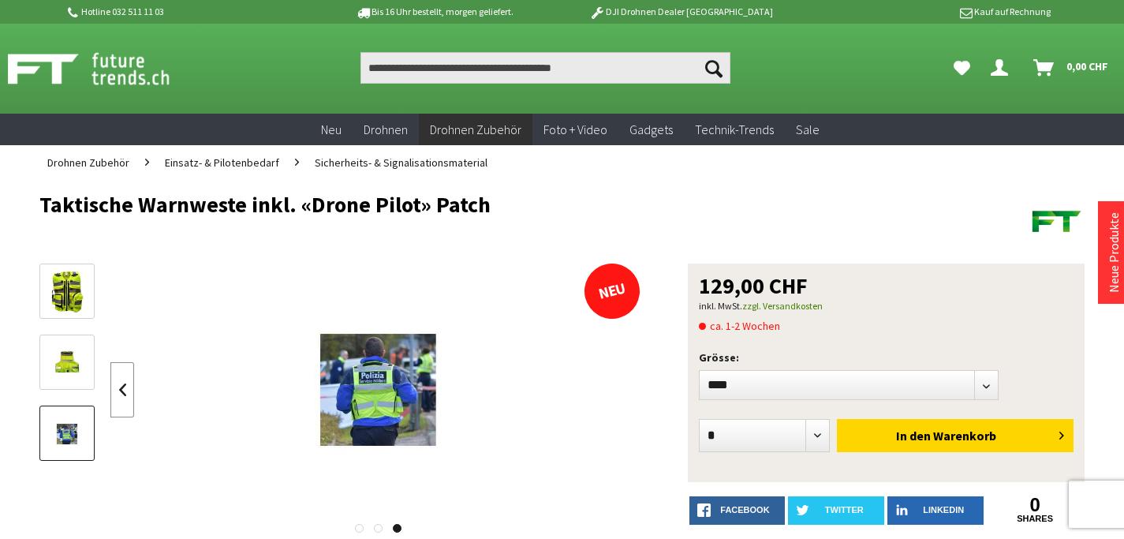
click at [121, 394] on link at bounding box center [122, 389] width 24 height 55
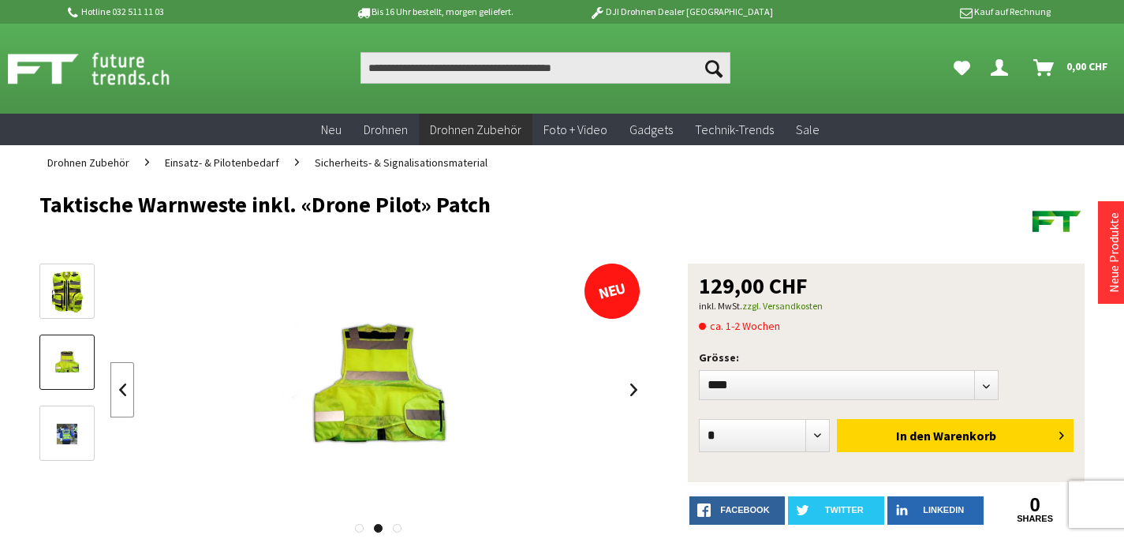
click at [121, 394] on link at bounding box center [122, 389] width 24 height 55
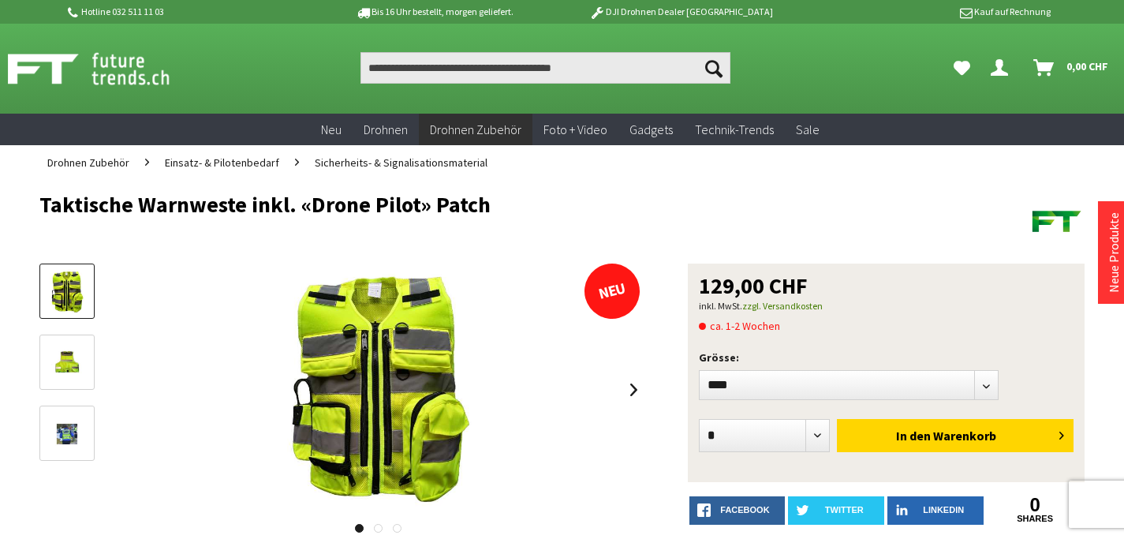
click at [121, 394] on div at bounding box center [378, 389] width 536 height 252
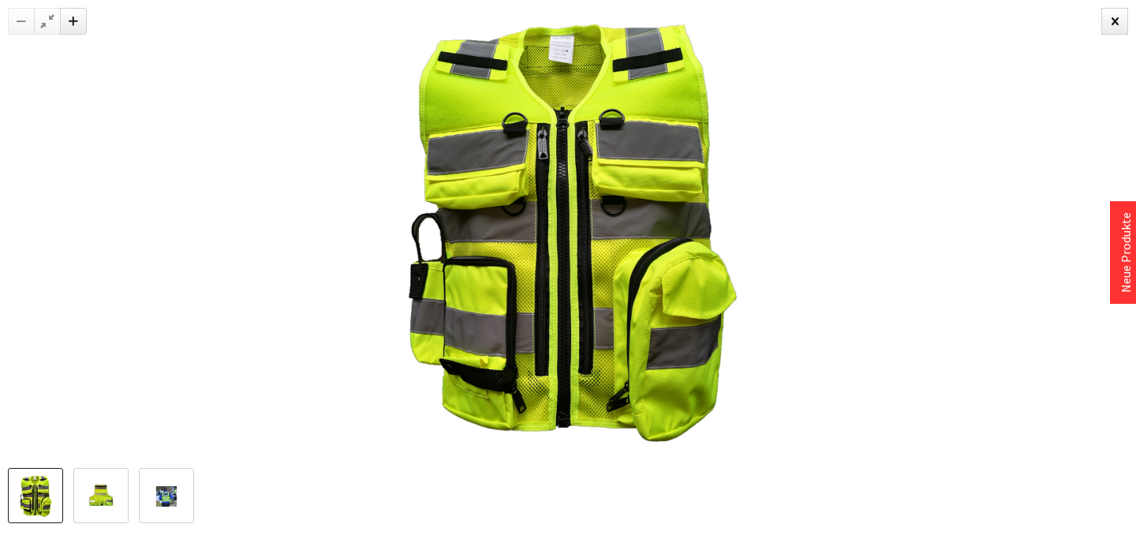
click at [526, 264] on img at bounding box center [568, 234] width 362 height 468
click at [690, 325] on img at bounding box center [568, 234] width 362 height 468
click at [26, 491] on img at bounding box center [35, 496] width 35 height 46
click at [102, 503] on img at bounding box center [101, 496] width 35 height 46
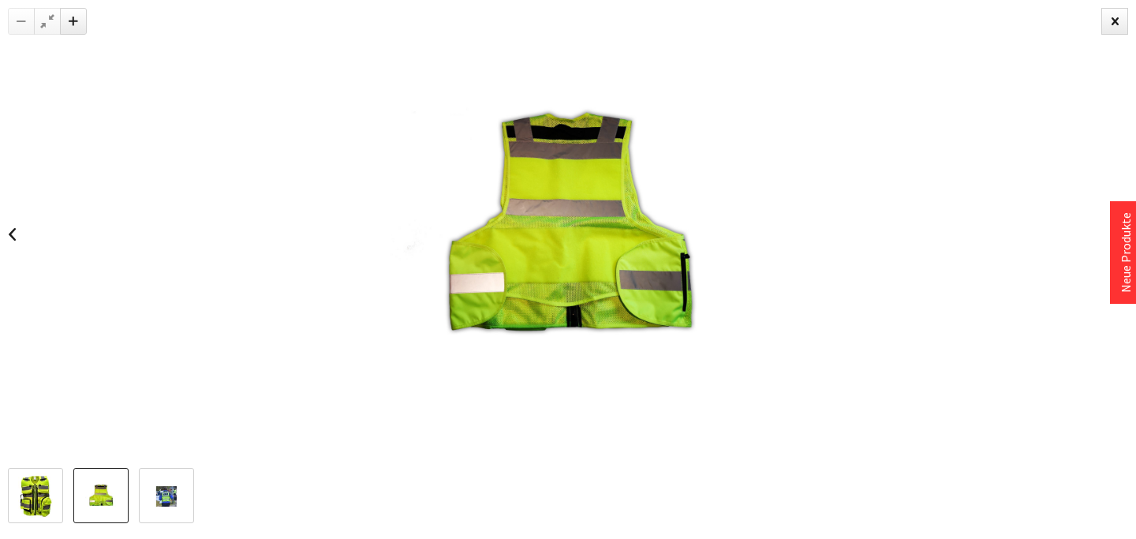
drag, startPoint x: 607, startPoint y: 240, endPoint x: 562, endPoint y: 236, distance: 45.1
click at [567, 237] on img at bounding box center [568, 234] width 362 height 468
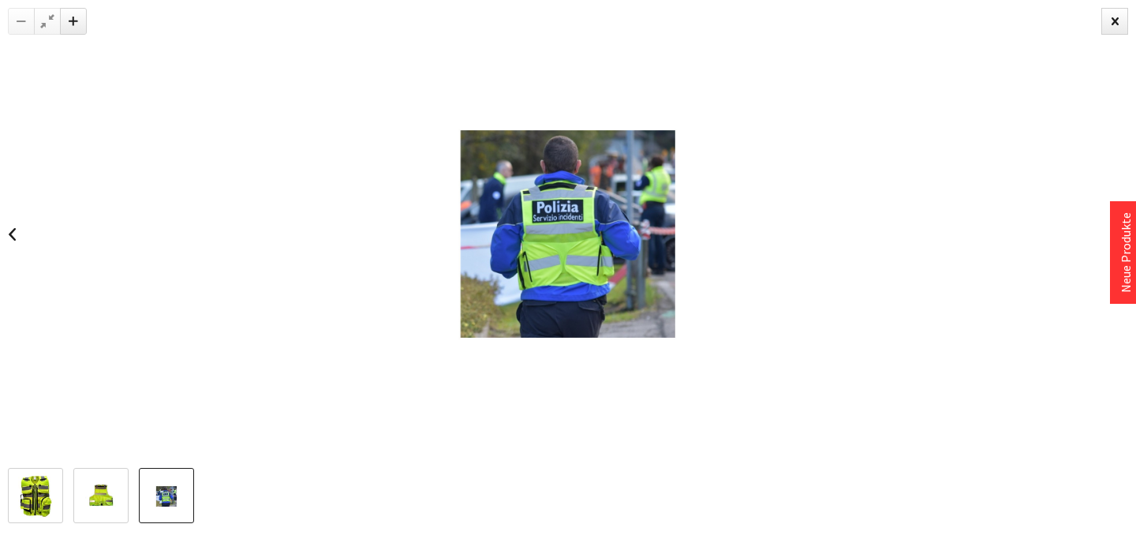
click at [534, 271] on img at bounding box center [568, 234] width 362 height 468
click at [534, 270] on img at bounding box center [568, 234] width 362 height 468
click at [13, 233] on link at bounding box center [12, 234] width 24 height 55
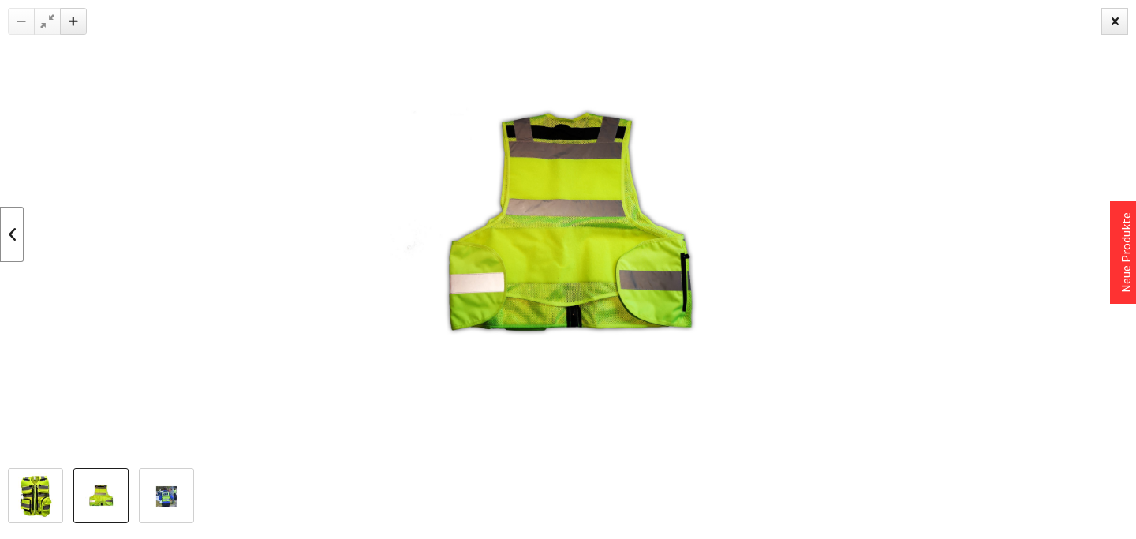
click at [15, 230] on link at bounding box center [12, 234] width 24 height 55
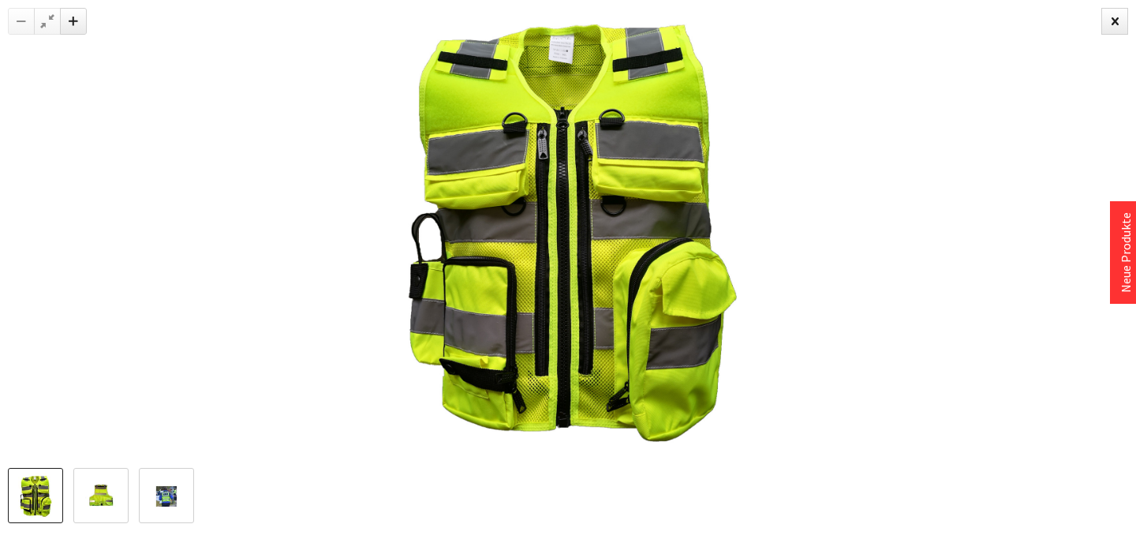
click at [16, 230] on div at bounding box center [568, 234] width 1136 height 468
click at [1108, 17] on div at bounding box center [1114, 21] width 27 height 27
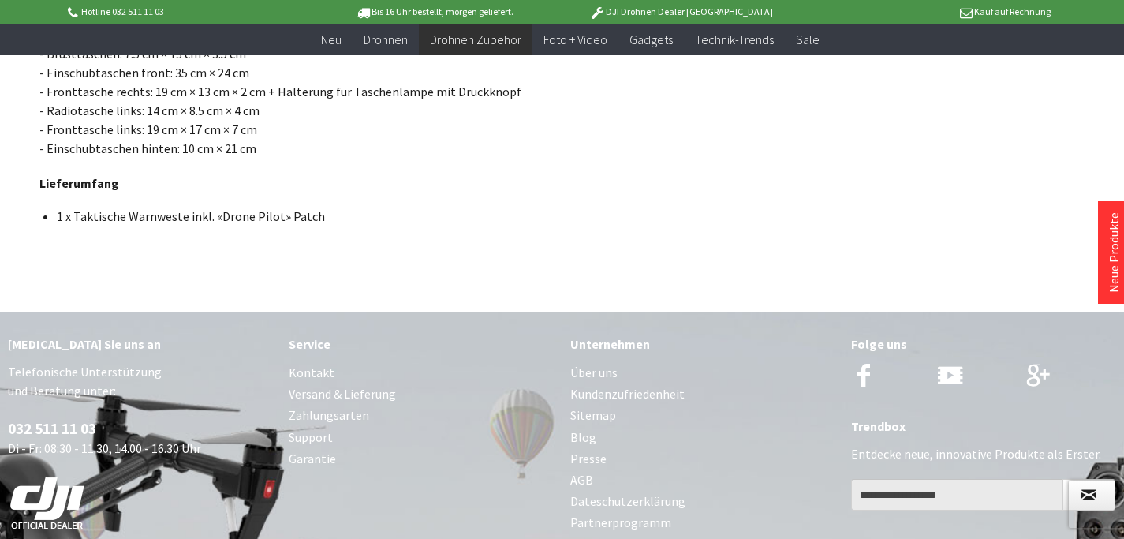
scroll to position [1104, 0]
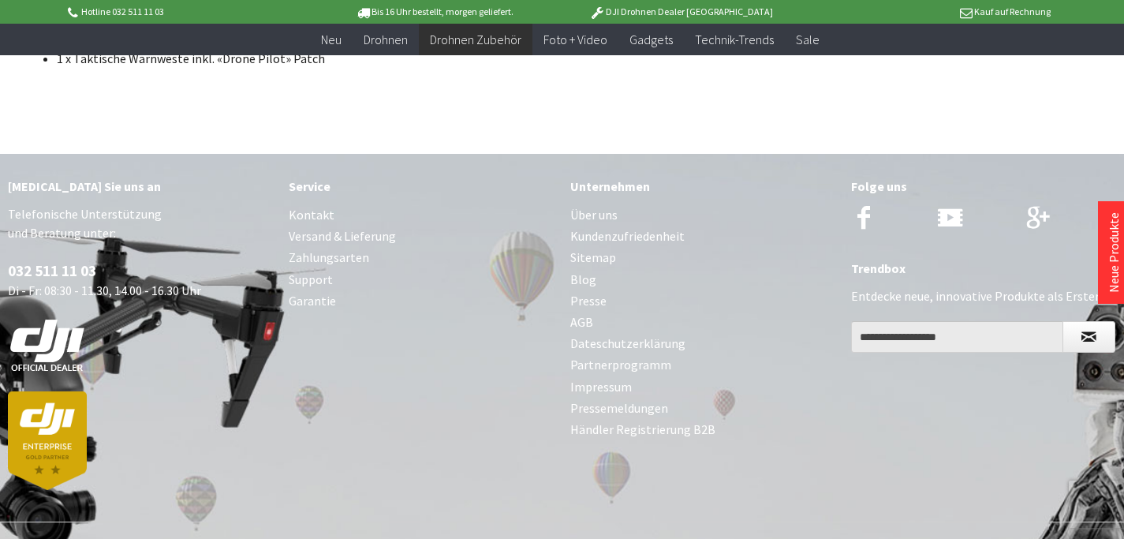
click at [584, 215] on link "Über uns" at bounding box center [702, 214] width 265 height 21
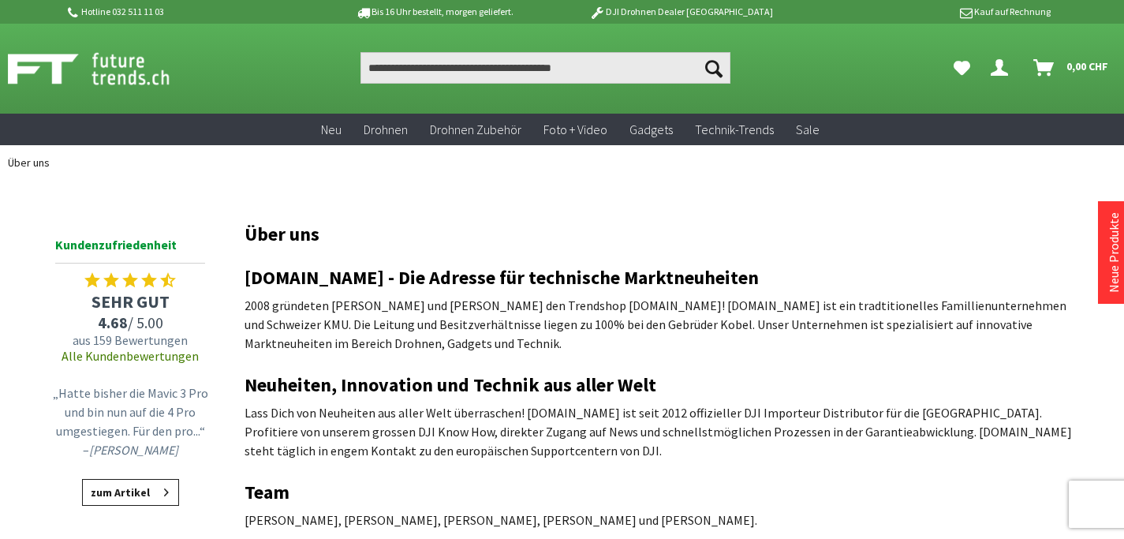
click at [127, 493] on link "zum Artikel" at bounding box center [130, 492] width 97 height 27
